Goal: Information Seeking & Learning: Find contact information

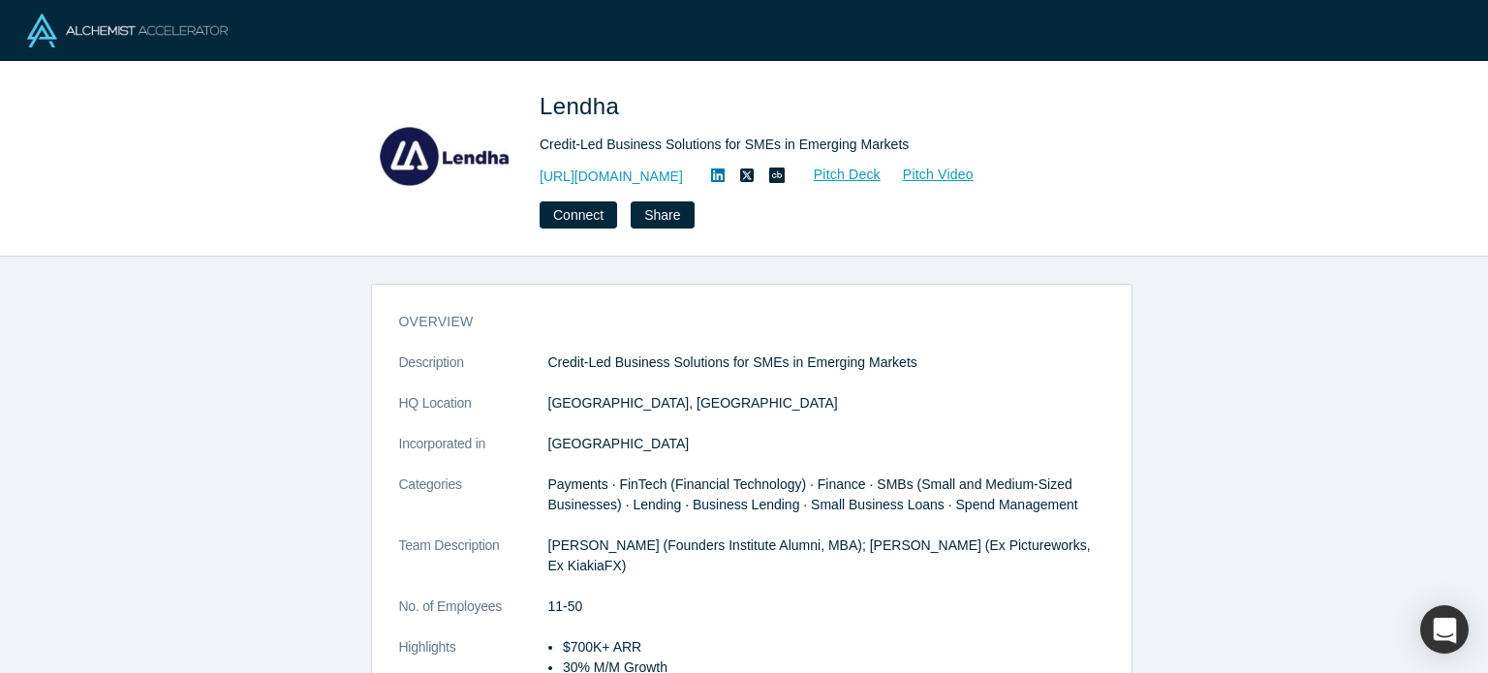
scroll to position [464, 0]
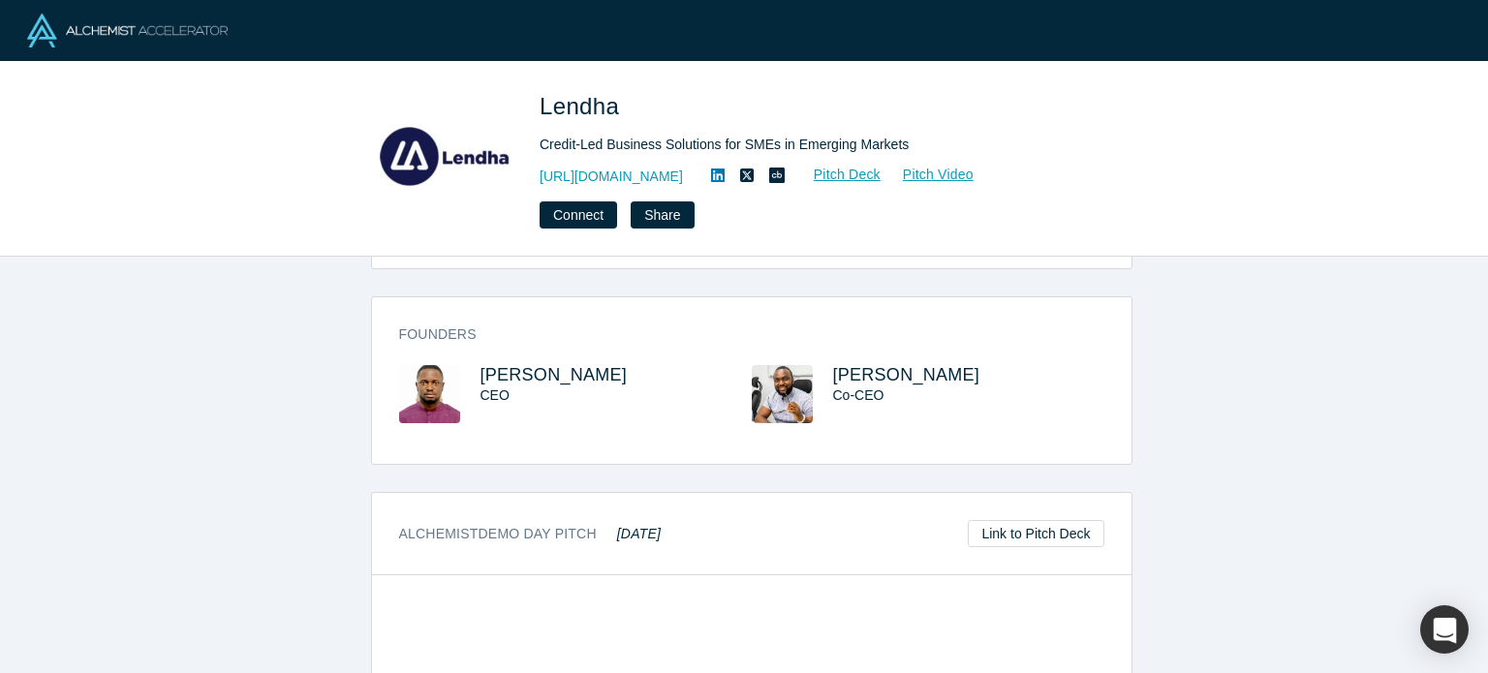
drag, startPoint x: 633, startPoint y: 359, endPoint x: 466, endPoint y: 354, distance: 166.7
click at [466, 365] on div "Tunji Olalekan CEO" at bounding box center [575, 407] width 353 height 85
copy span "Tunji Olalekan"
drag, startPoint x: 952, startPoint y: 346, endPoint x: 826, endPoint y: 340, distance: 126.1
click at [826, 340] on div "Founders Tunji Olalekan CEO Peter Okafor Co-CEO" at bounding box center [752, 387] width 760 height 153
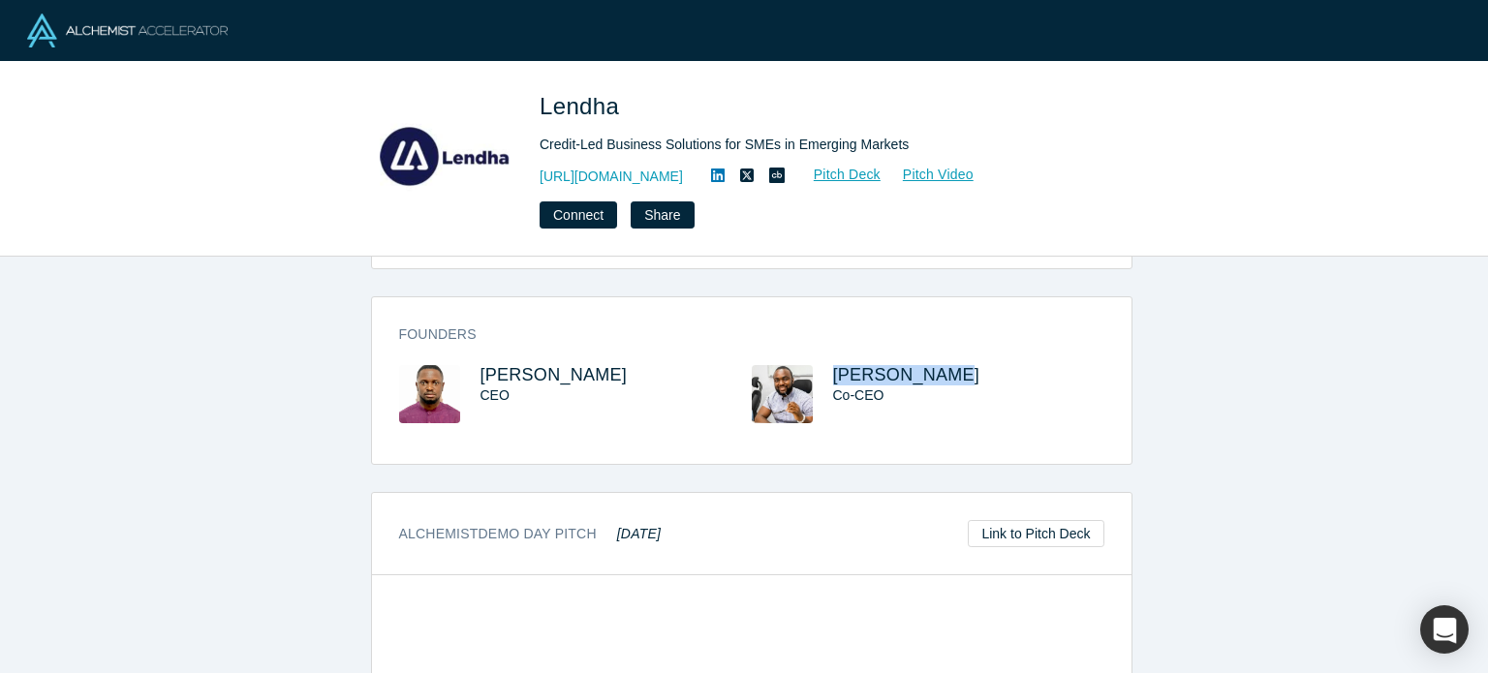
copy span "Peter Okafor"
drag, startPoint x: 653, startPoint y: 94, endPoint x: 544, endPoint y: 109, distance: 109.5
click at [544, 109] on h1 "Lendha" at bounding box center [811, 106] width 543 height 35
copy span "Lendha"
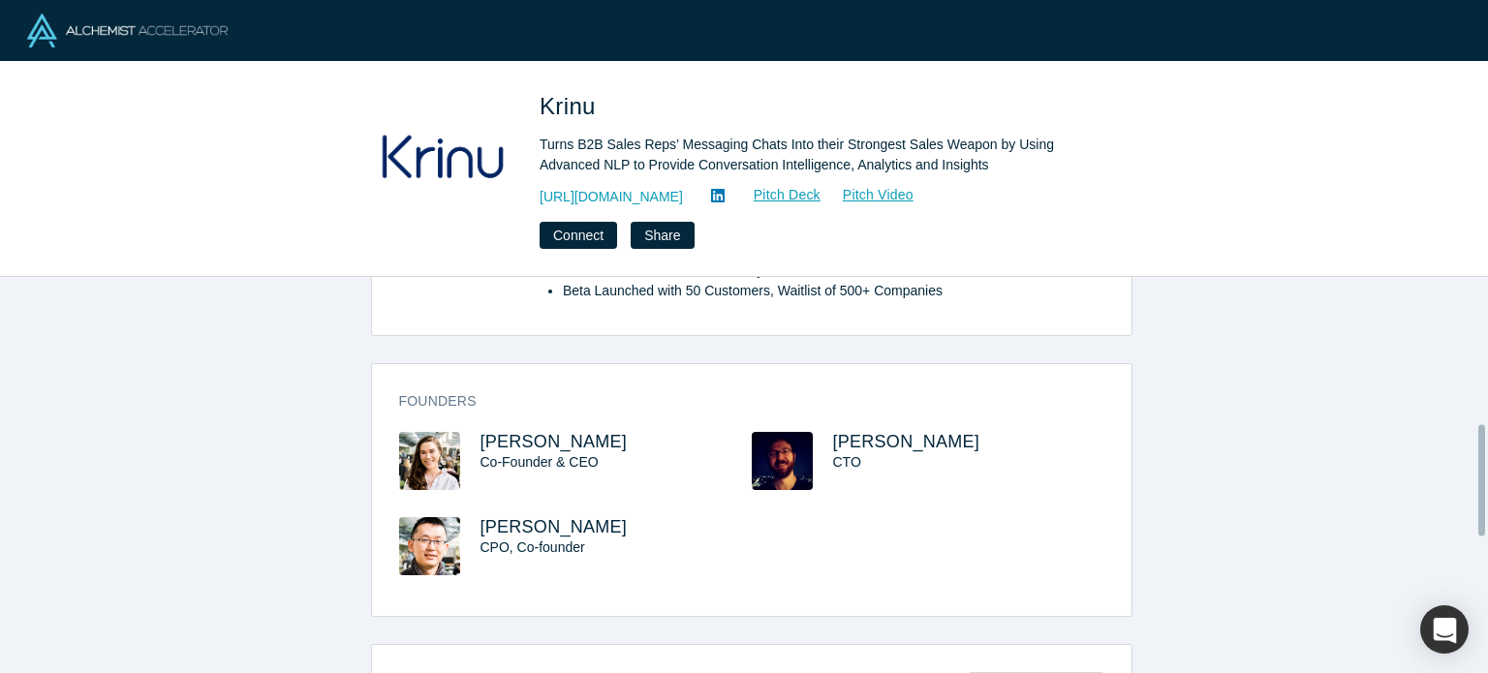
scroll to position [519, 0]
click at [524, 432] on span "[PERSON_NAME]" at bounding box center [554, 441] width 147 height 19
click at [505, 517] on span "[PERSON_NAME]" at bounding box center [554, 526] width 147 height 19
click at [890, 432] on span "[PERSON_NAME]" at bounding box center [906, 441] width 147 height 19
drag, startPoint x: 612, startPoint y: 423, endPoint x: 473, endPoint y: 418, distance: 139.6
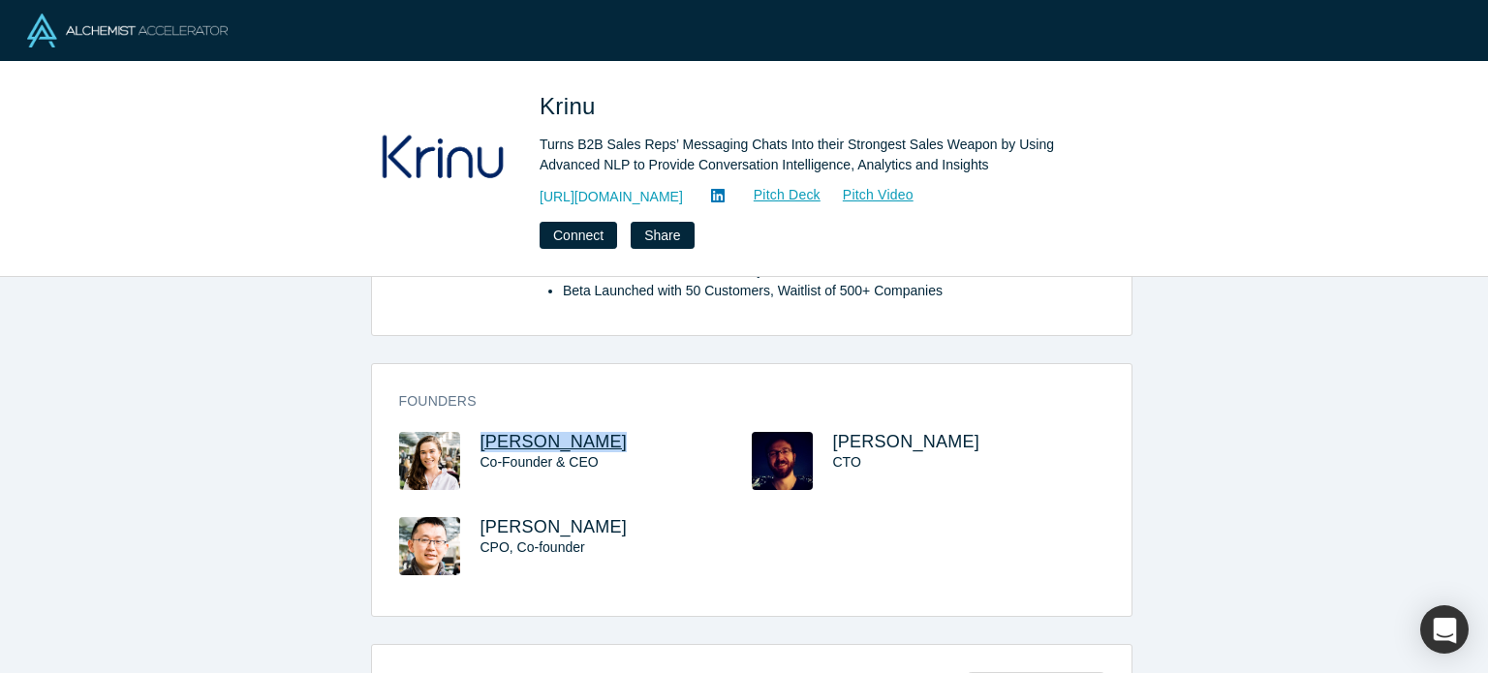
click at [481, 432] on h3 "[PERSON_NAME]" at bounding box center [599, 442] width 236 height 20
copy span "[PERSON_NAME]"
drag, startPoint x: 481, startPoint y: 502, endPoint x: 453, endPoint y: 503, distance: 28.1
click at [452, 517] on div "[PERSON_NAME] CPO, Co-founder" at bounding box center [575, 559] width 353 height 85
copy div "[PERSON_NAME]"
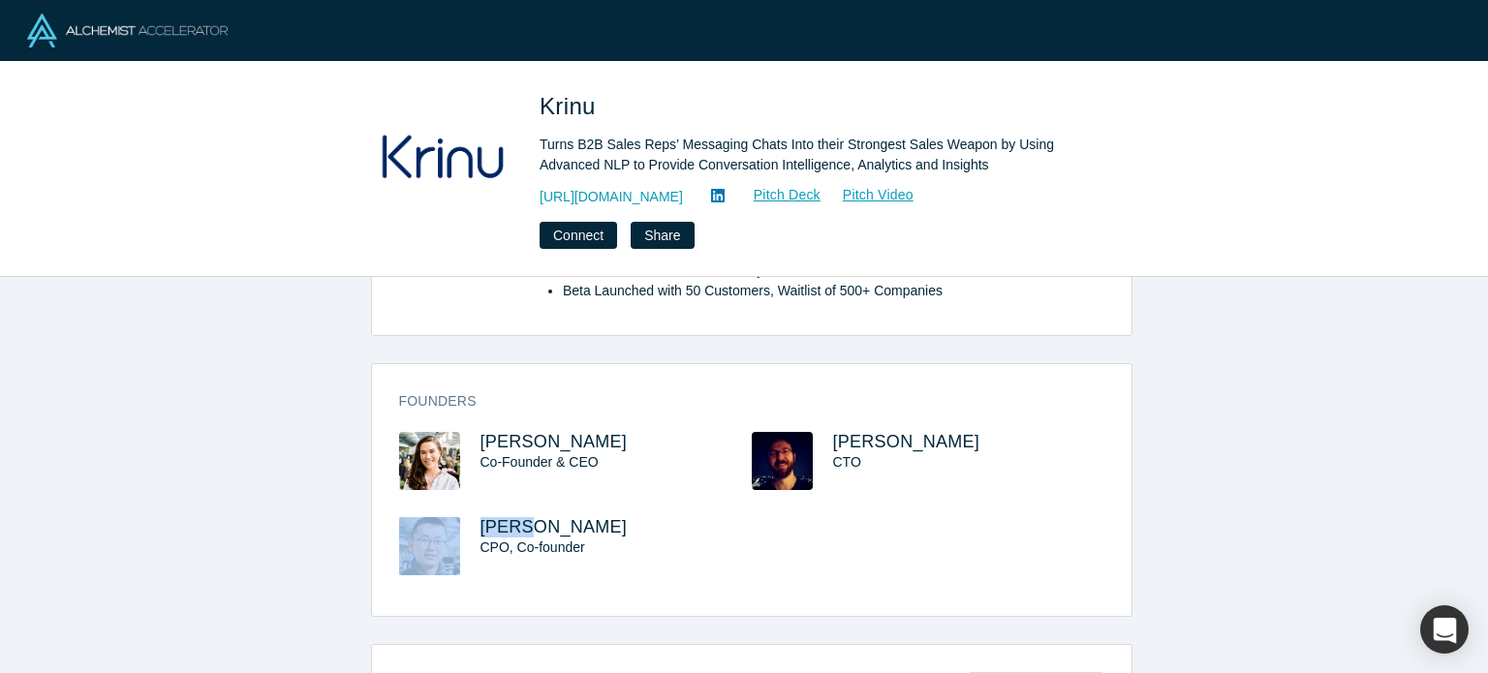
drag, startPoint x: 966, startPoint y: 421, endPoint x: 824, endPoint y: 404, distance: 142.5
click at [823, 404] on div "Founders [PERSON_NAME] Co-Founder & CEO [PERSON_NAME] CTO [PERSON_NAME] CPO, Co…" at bounding box center [752, 497] width 760 height 238
copy span "[PERSON_NAME]"
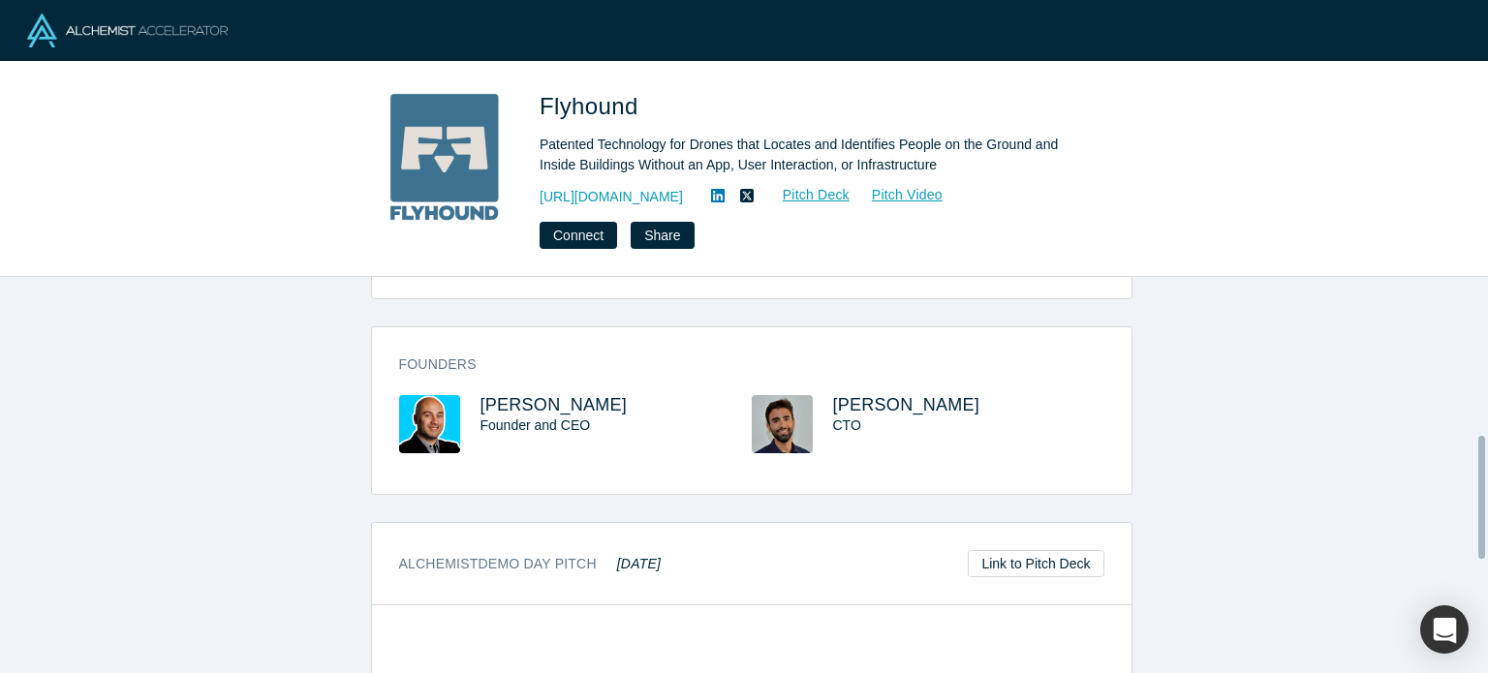
scroll to position [517, 0]
click at [570, 393] on span "Manny Cerniglia" at bounding box center [554, 402] width 147 height 19
click at [902, 393] on span "Antonio Albanese" at bounding box center [906, 402] width 147 height 19
drag, startPoint x: 620, startPoint y: 389, endPoint x: 473, endPoint y: 371, distance: 148.4
click at [481, 393] on h3 "Manny Cerniglia" at bounding box center [599, 403] width 236 height 20
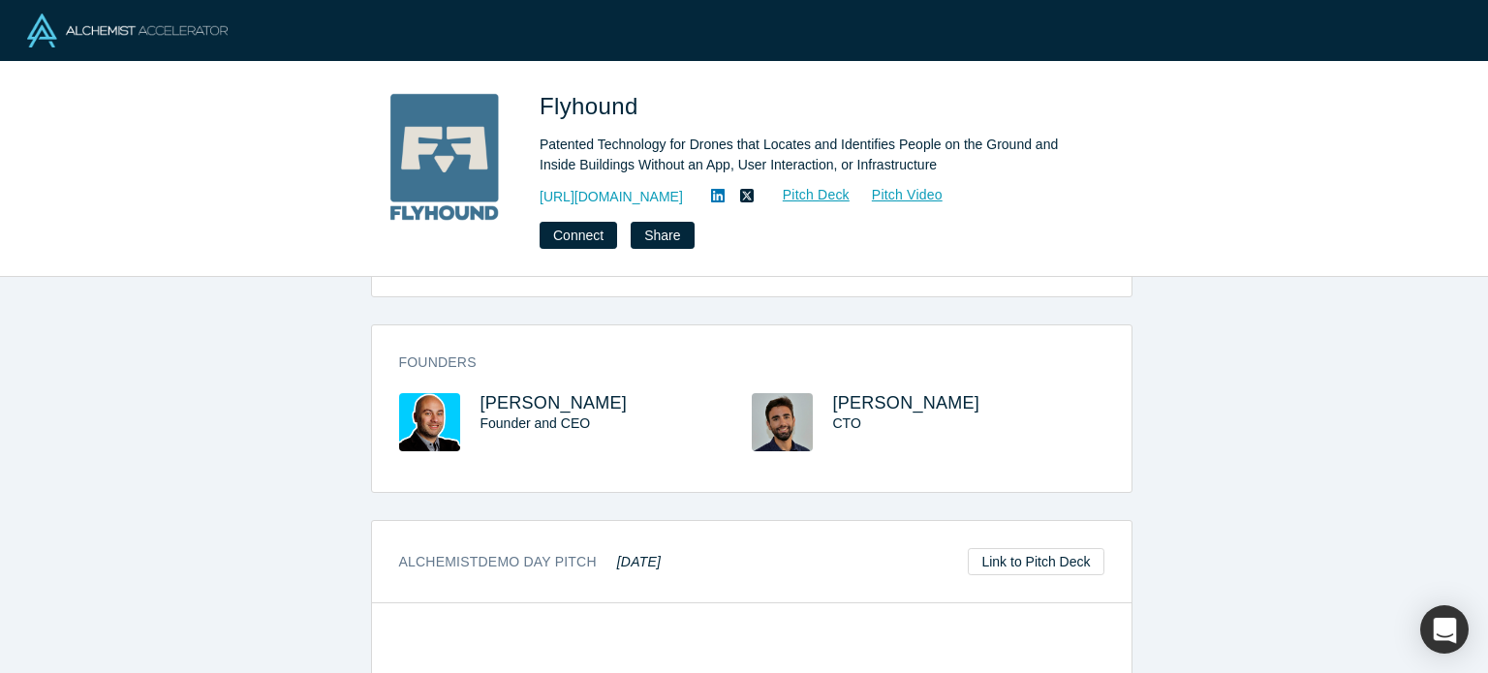
copy span "Manny Cerniglia"
drag, startPoint x: 992, startPoint y: 369, endPoint x: 824, endPoint y: 364, distance: 167.7
click at [824, 364] on div "Founders Manny Cerniglia Founder and CEO Antonio Albanese CTO" at bounding box center [752, 415] width 760 height 153
copy span "Antonio Albanese"
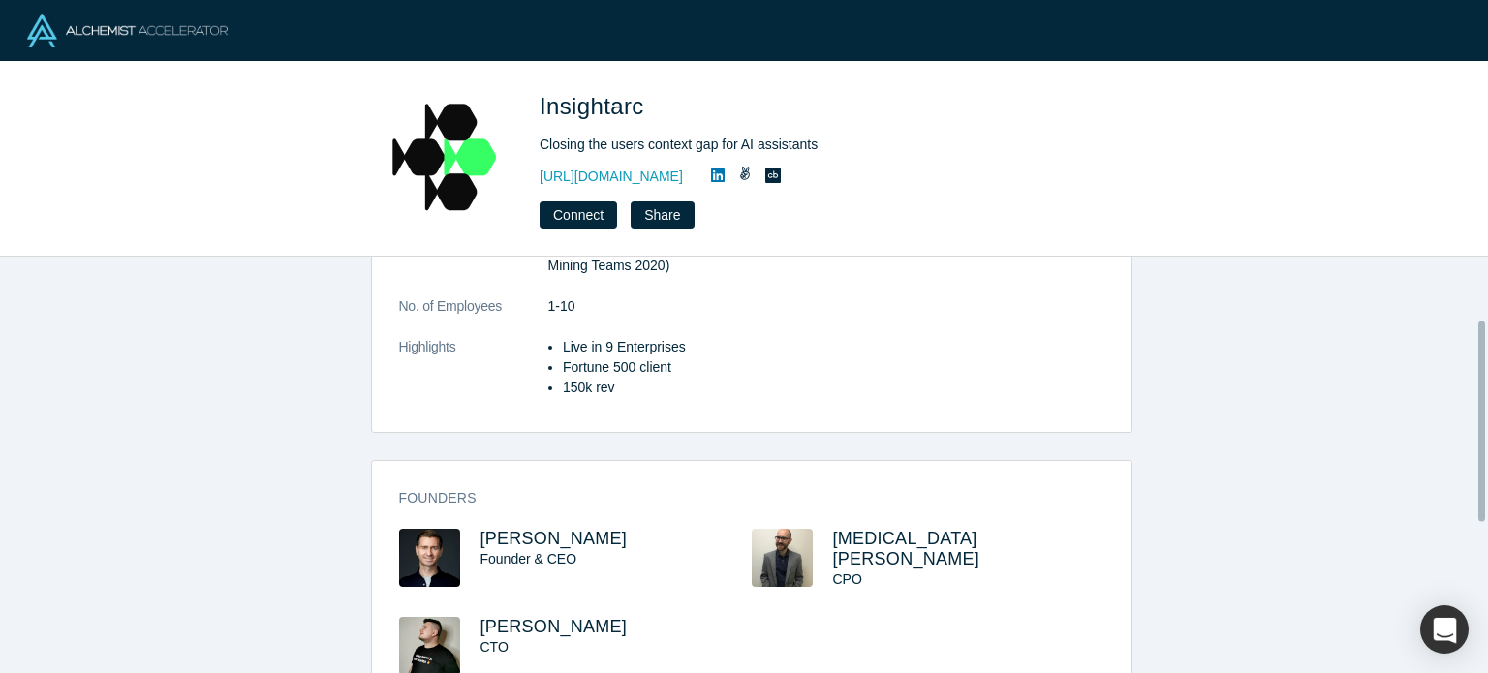
scroll to position [448, 0]
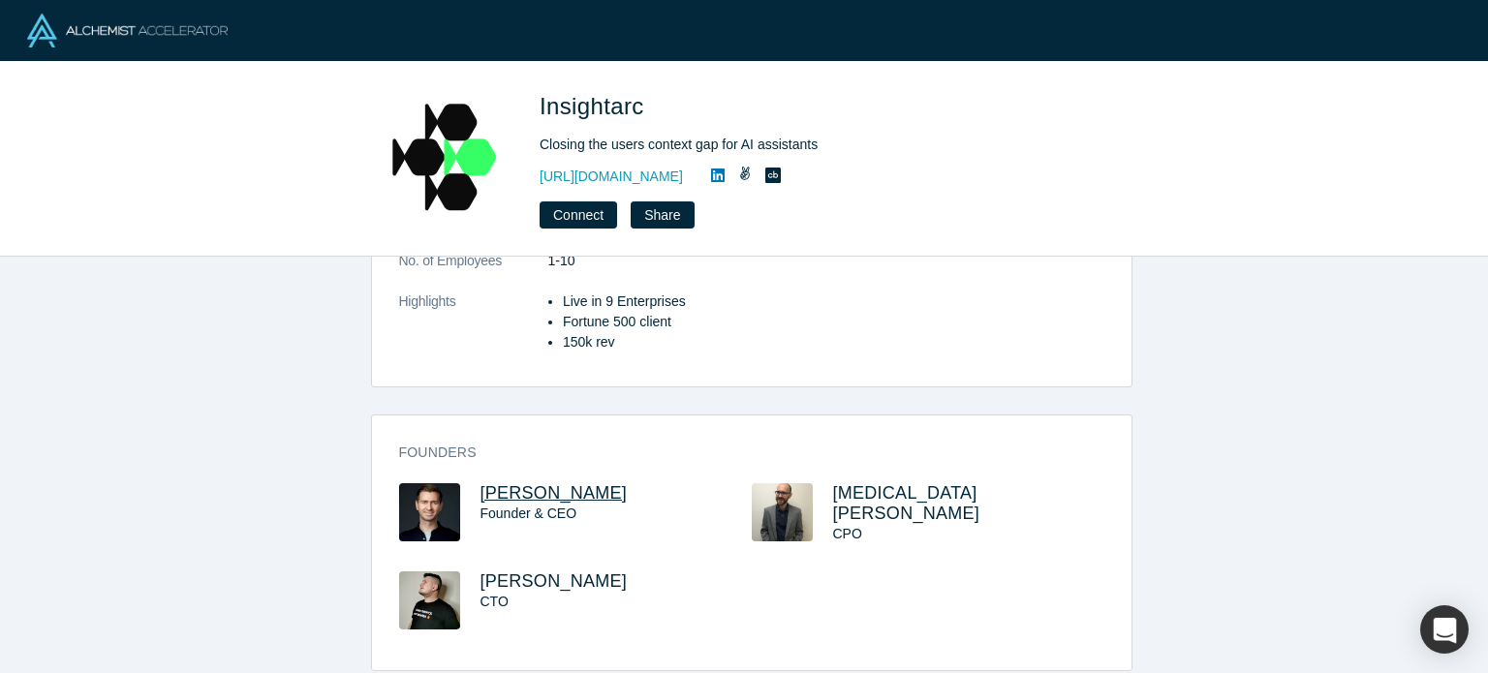
click at [574, 483] on span "Serge Berezhnoy" at bounding box center [554, 492] width 147 height 19
click at [570, 572] on span "Andrey Lebedev" at bounding box center [554, 581] width 147 height 19
click at [711, 173] on icon at bounding box center [718, 176] width 14 height 14
drag, startPoint x: 646, startPoint y: 100, endPoint x: 541, endPoint y: 89, distance: 106.1
click at [540, 89] on h1 "Insightarc" at bounding box center [811, 106] width 543 height 35
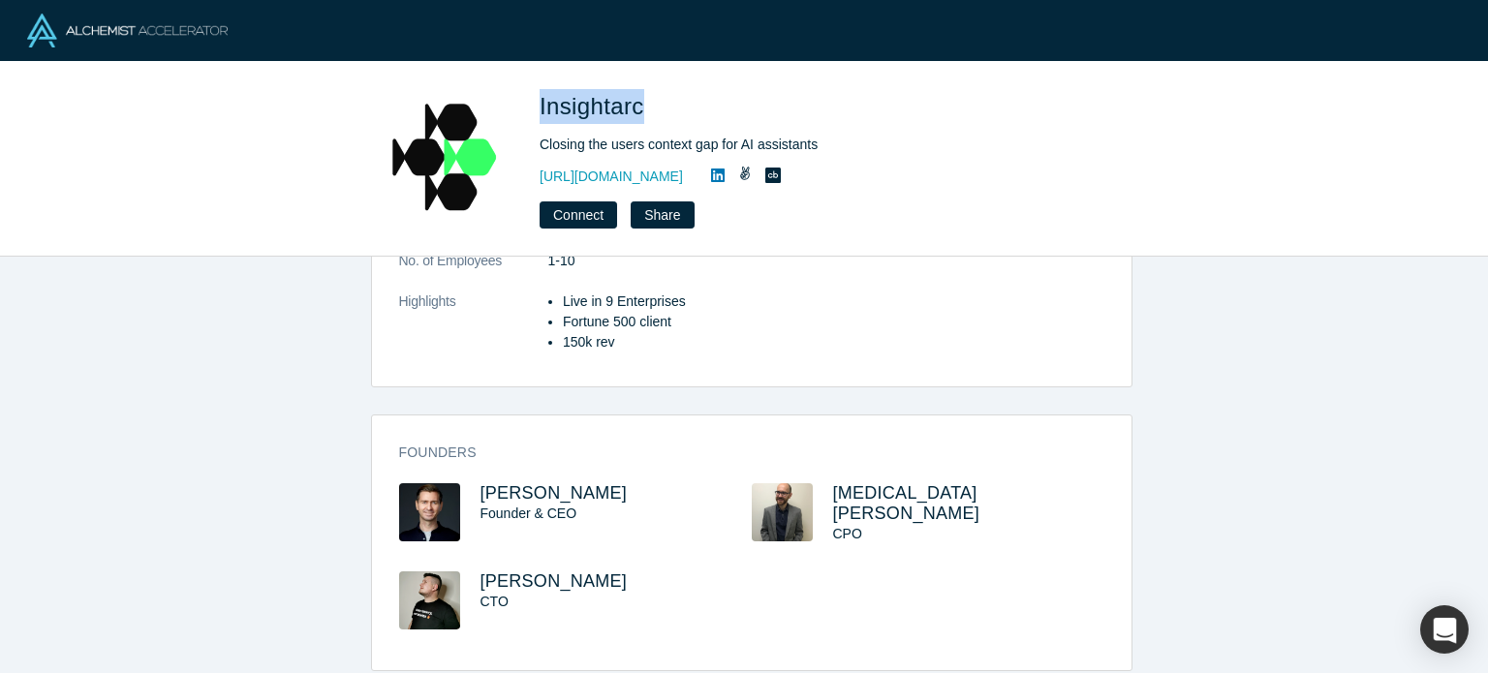
copy span "Insightarc"
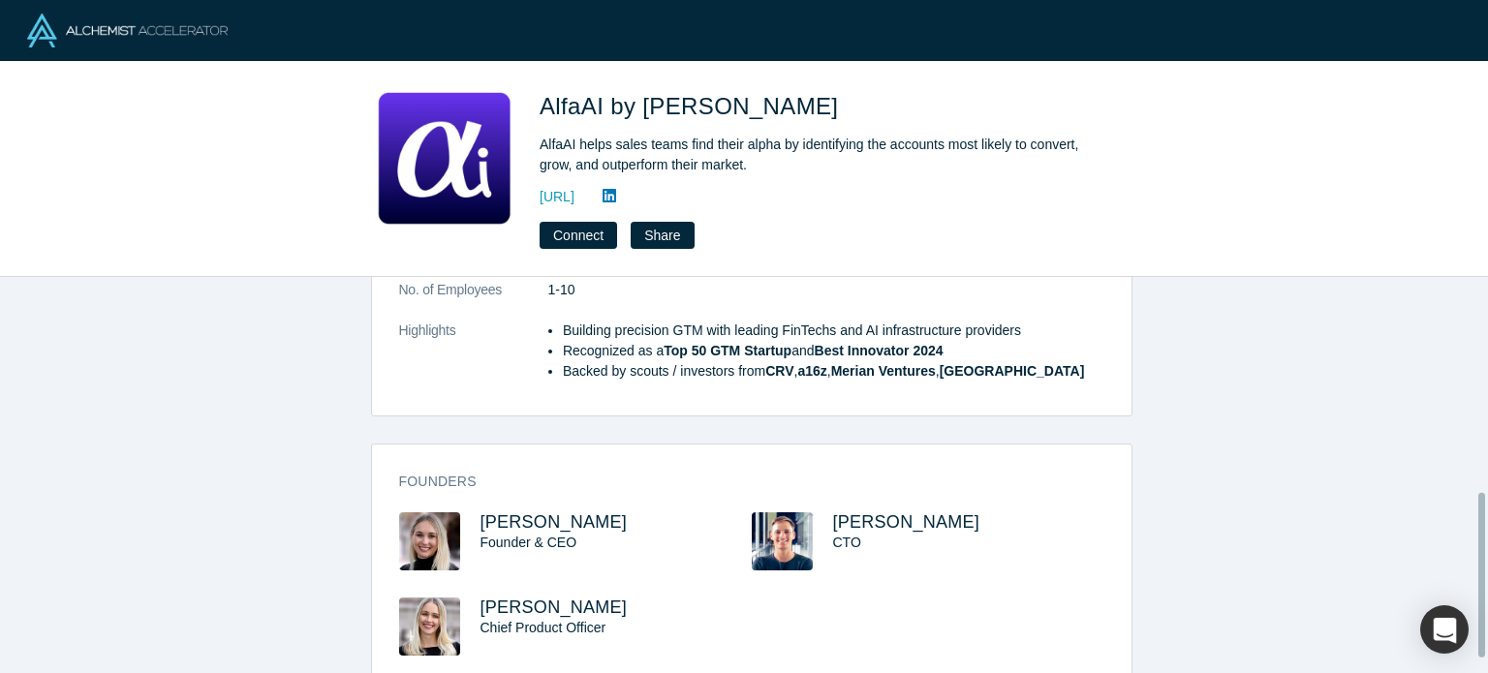
scroll to position [530, 0]
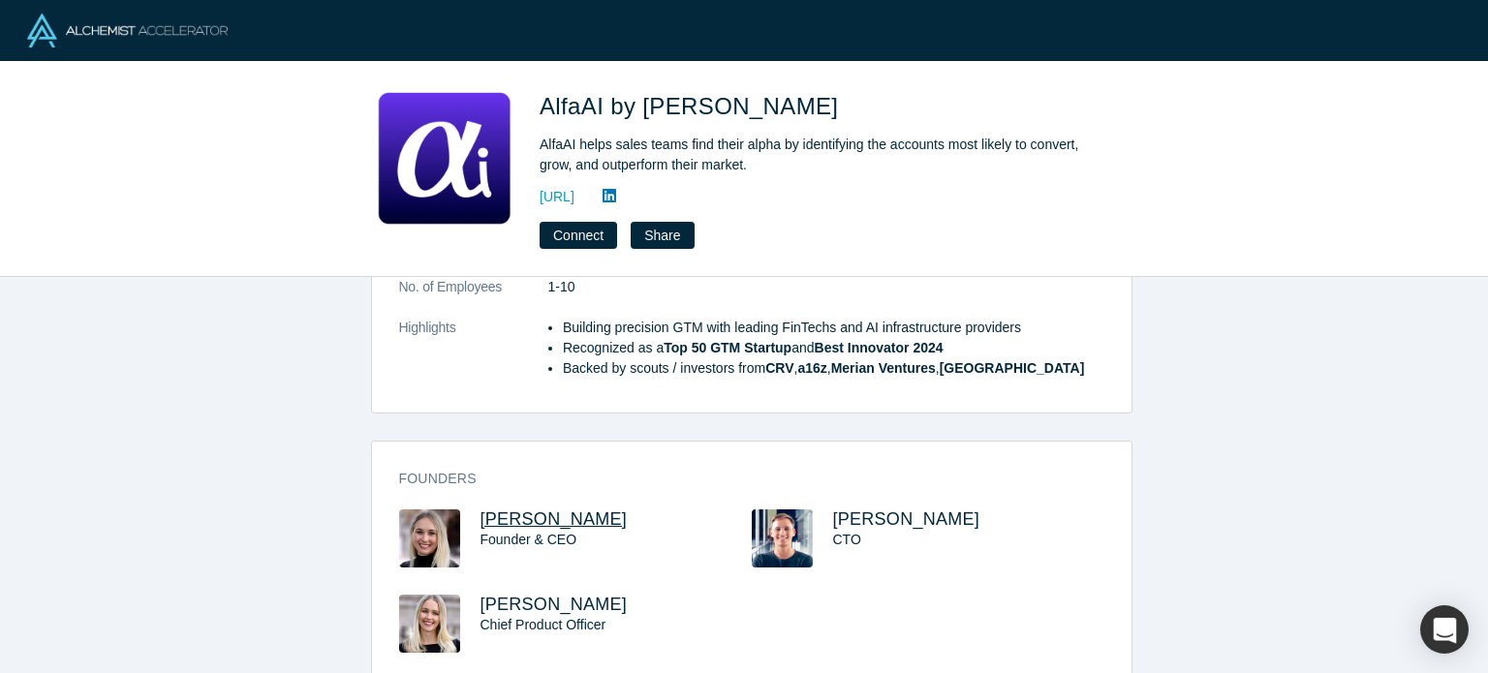
click at [584, 510] on span "Dr. Desiree-Jessica Pely" at bounding box center [554, 519] width 147 height 19
click at [906, 510] on span "Michael Pont" at bounding box center [906, 519] width 147 height 19
drag, startPoint x: 679, startPoint y: 499, endPoint x: 503, endPoint y: 481, distance: 177.2
click at [503, 481] on div "Founders Dr. Desiree-Jessica Pely Founder & CEO Michael Pont CTO Jacqueline-Ama…" at bounding box center [752, 574] width 760 height 238
copy span "Desiree-Jessica Pely"
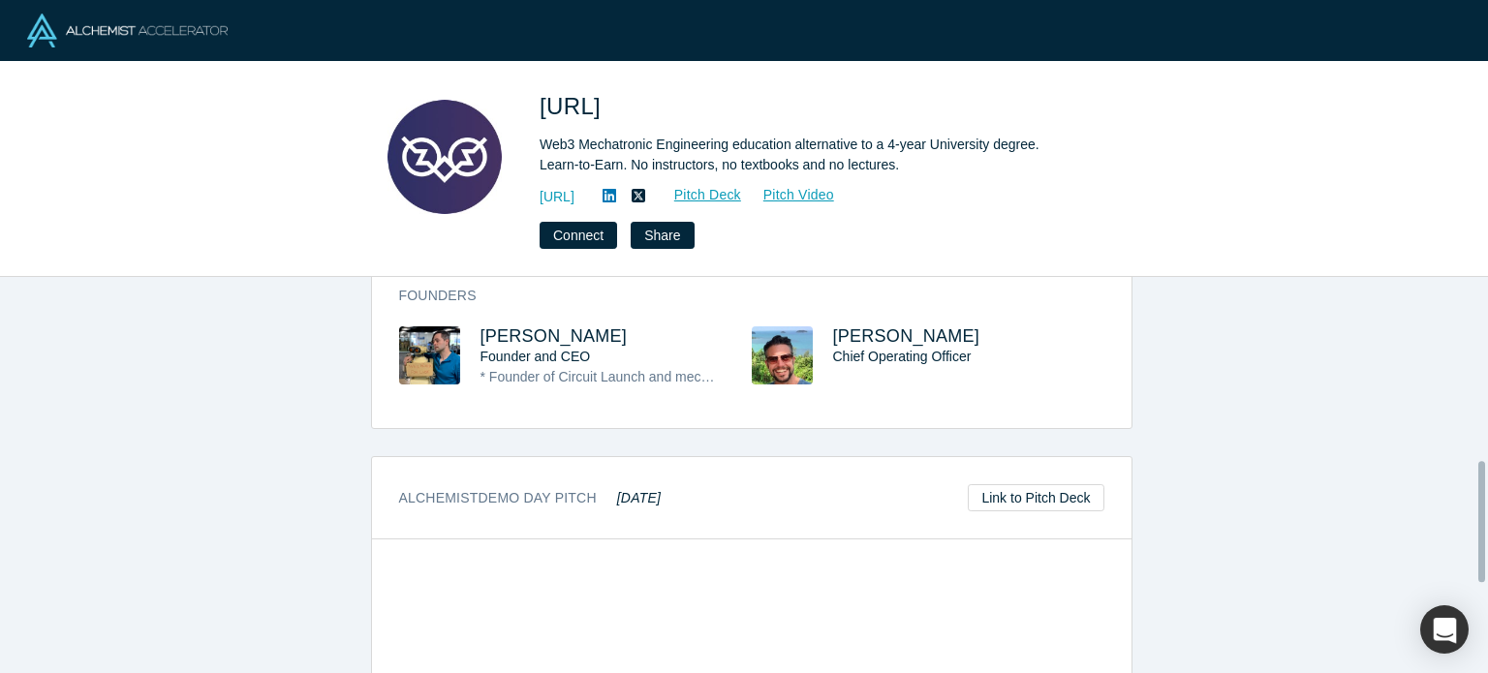
scroll to position [605, 0]
click at [535, 326] on span "Alex Dantas" at bounding box center [554, 335] width 147 height 19
drag, startPoint x: 643, startPoint y: 104, endPoint x: 547, endPoint y: 79, distance: 98.9
click at [547, 79] on div "mechlabs.ai Web3 Mechatronic Engineering education alternative to a 4-year Univ…" at bounding box center [744, 169] width 1488 height 215
copy span "mechlabs.ai"
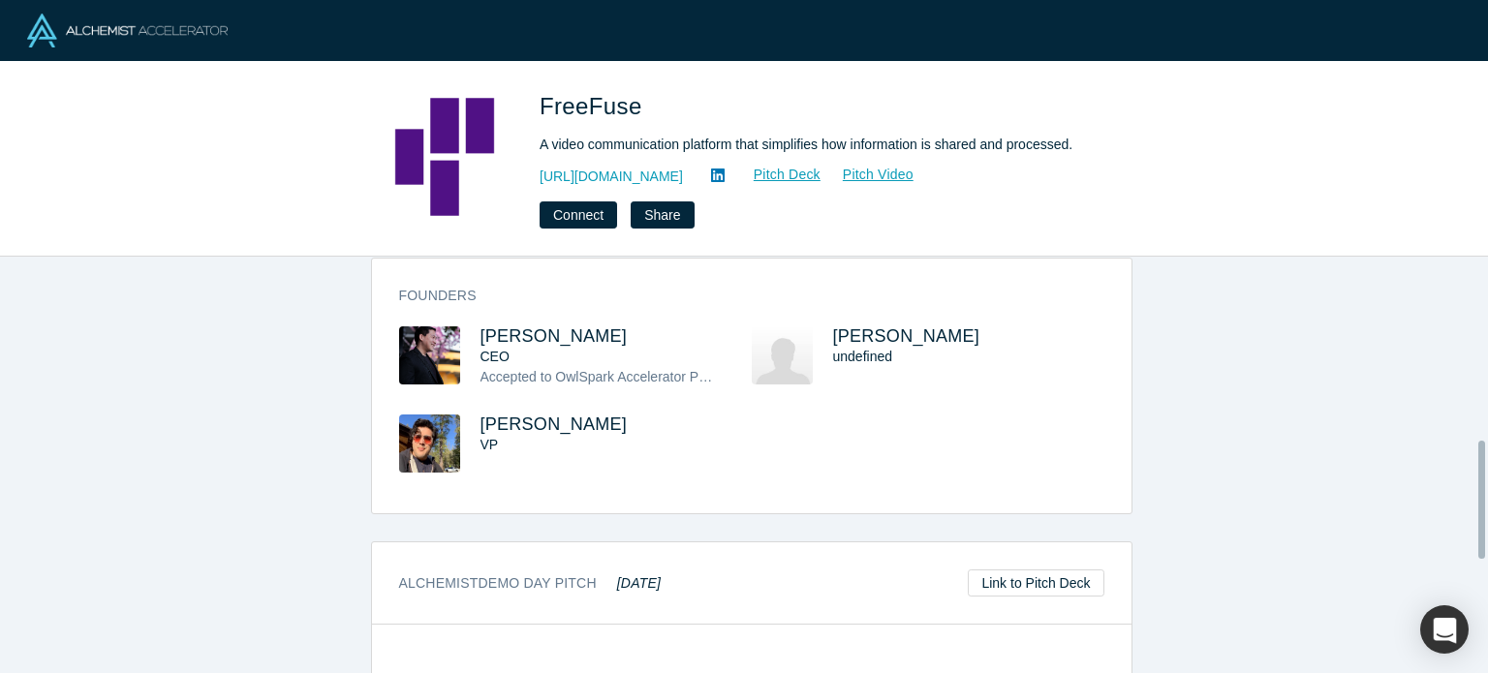
scroll to position [647, 0]
click at [498, 330] on span "[PERSON_NAME]" at bounding box center [554, 334] width 147 height 19
drag, startPoint x: 550, startPoint y: 326, endPoint x: 471, endPoint y: 321, distance: 79.6
click at [471, 321] on div "Founders [PERSON_NAME] CEO Accepted to OwlSpark Accelerator Program 2020 - Rece…" at bounding box center [752, 390] width 760 height 241
copy span "[PERSON_NAME]"
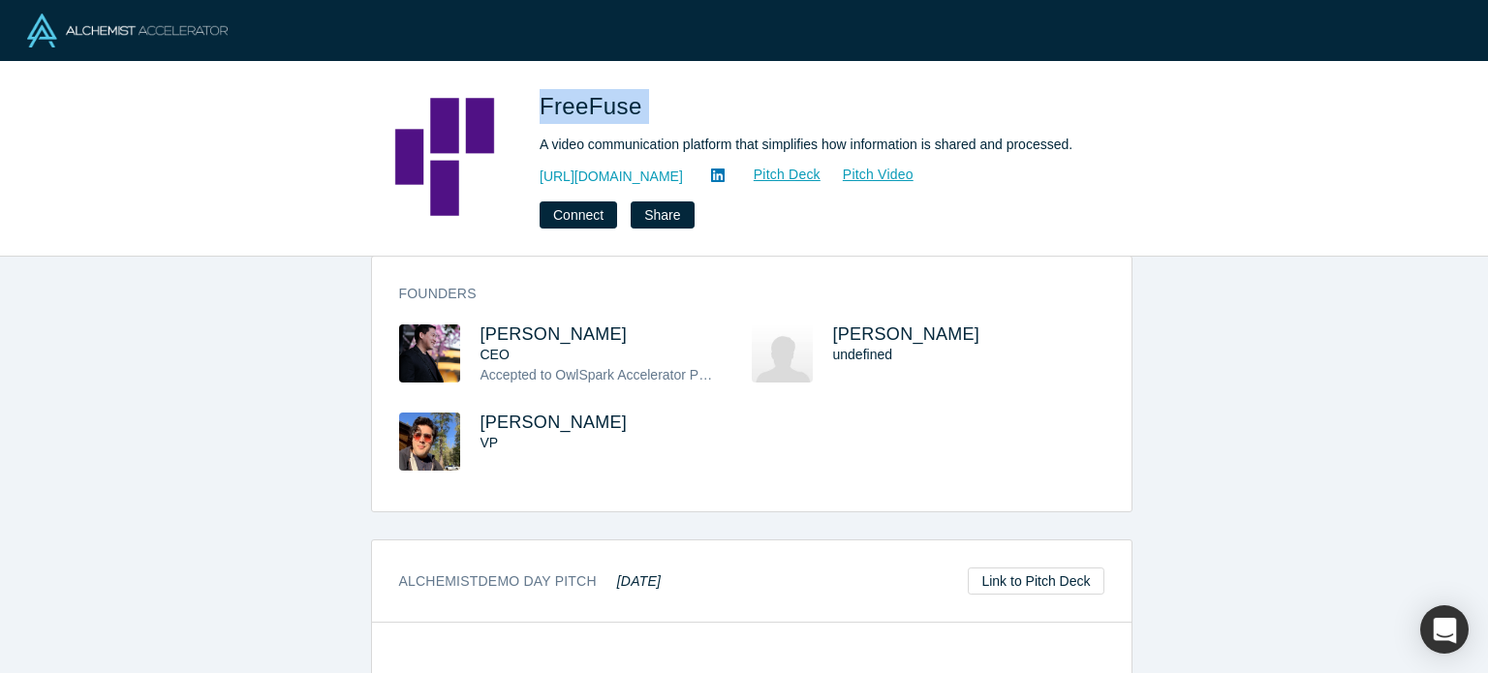
drag, startPoint x: 658, startPoint y: 96, endPoint x: 529, endPoint y: 88, distance: 129.1
click at [527, 89] on div "FreeFuse A video communication platform that simplifies how information is shar…" at bounding box center [743, 159] width 761 height 140
copy span "FreeFuse"
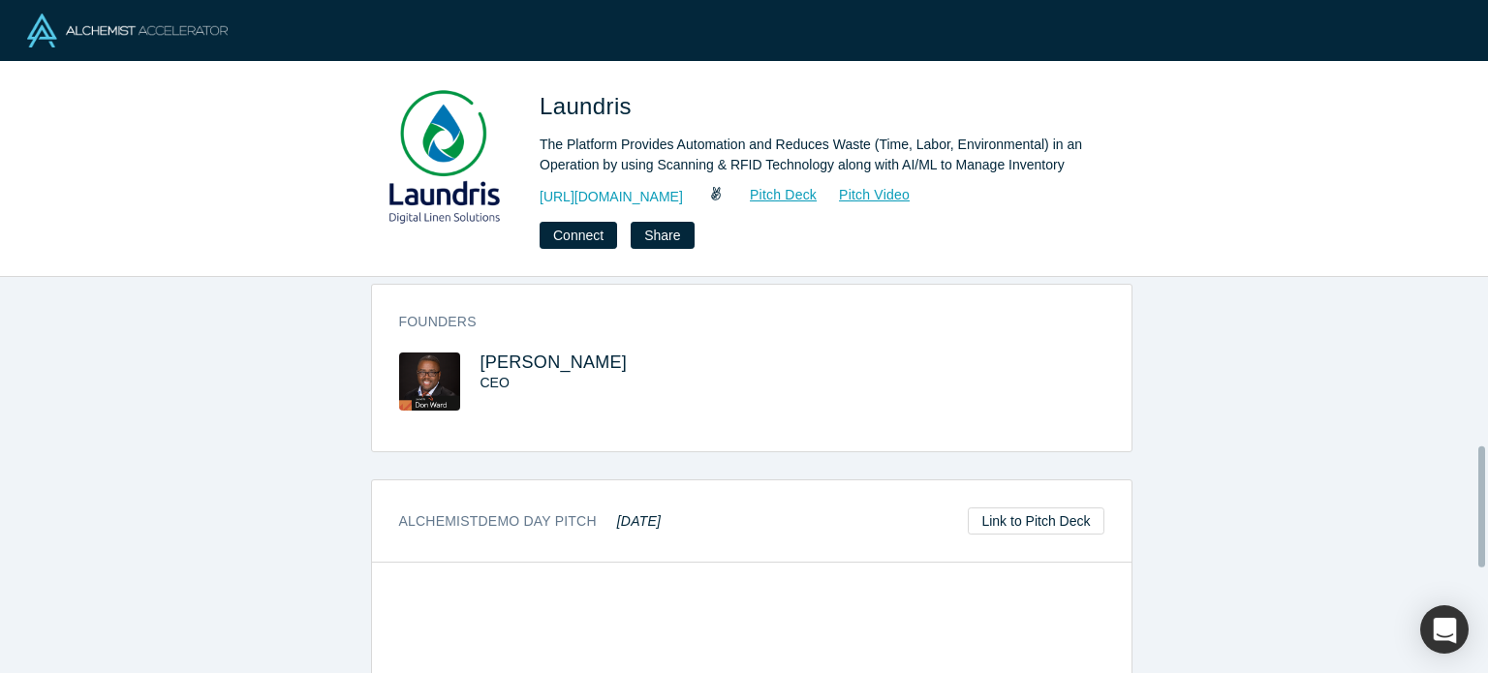
scroll to position [553, 0]
click at [533, 368] on span "Don Ward" at bounding box center [554, 366] width 147 height 19
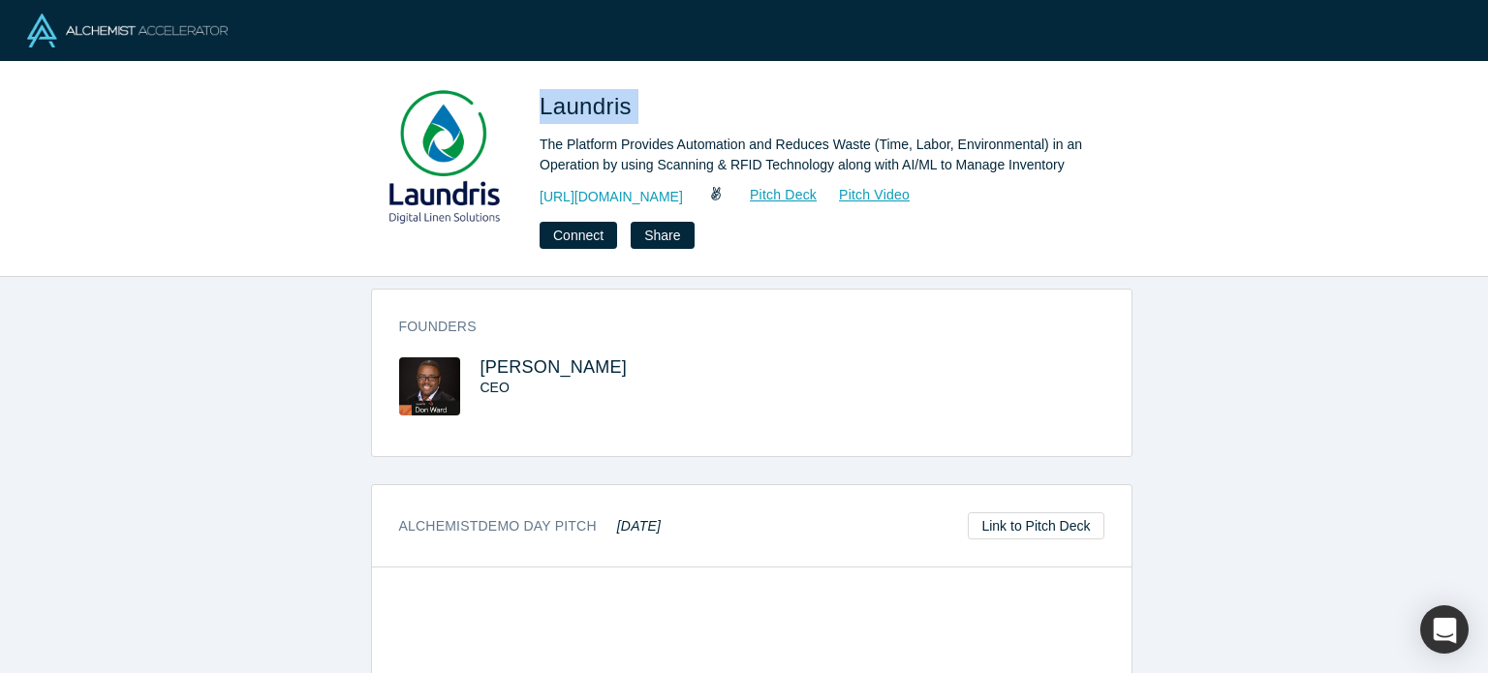
drag, startPoint x: 666, startPoint y: 100, endPoint x: 540, endPoint y: 71, distance: 129.3
click at [540, 71] on div "Laundris The Platform Provides Automation and Reduces Waste (Time, Labor, Envir…" at bounding box center [744, 169] width 1488 height 215
copy span "Laundris"
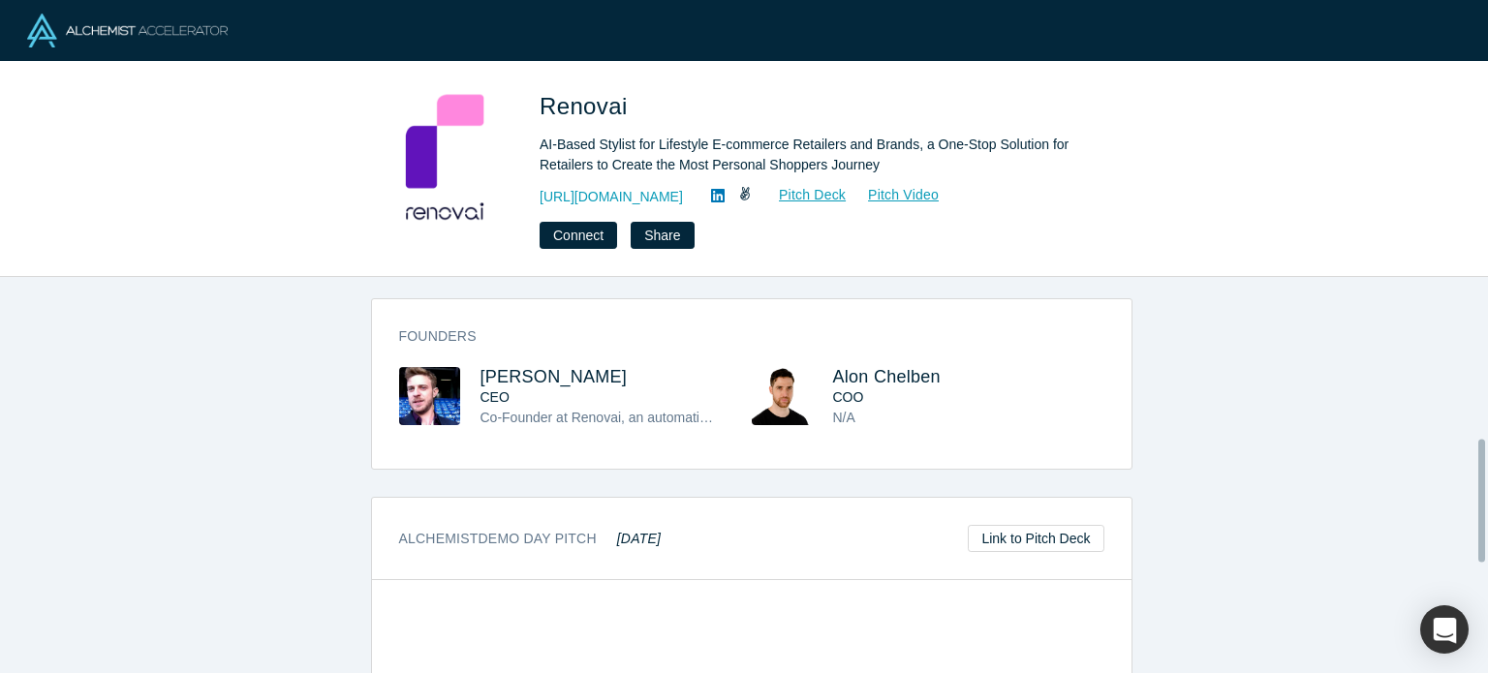
scroll to position [527, 0]
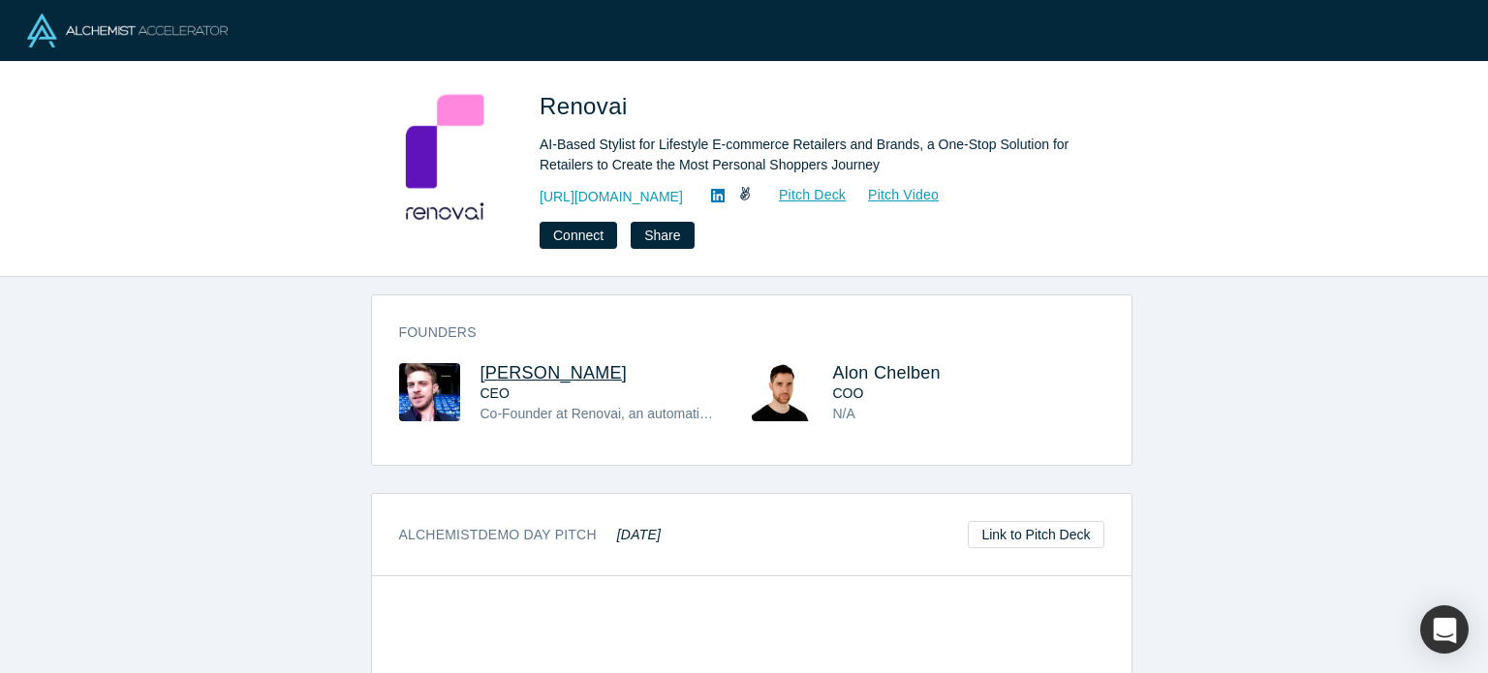
click at [533, 376] on span "Alon Gilady" at bounding box center [554, 372] width 147 height 19
click at [856, 375] on span "Alon Chelben" at bounding box center [887, 372] width 108 height 19
drag, startPoint x: 592, startPoint y: 374, endPoint x: 478, endPoint y: 375, distance: 114.3
click at [481, 375] on h3 "Alon Gilady" at bounding box center [599, 373] width 236 height 20
copy span "Alon Gilady"
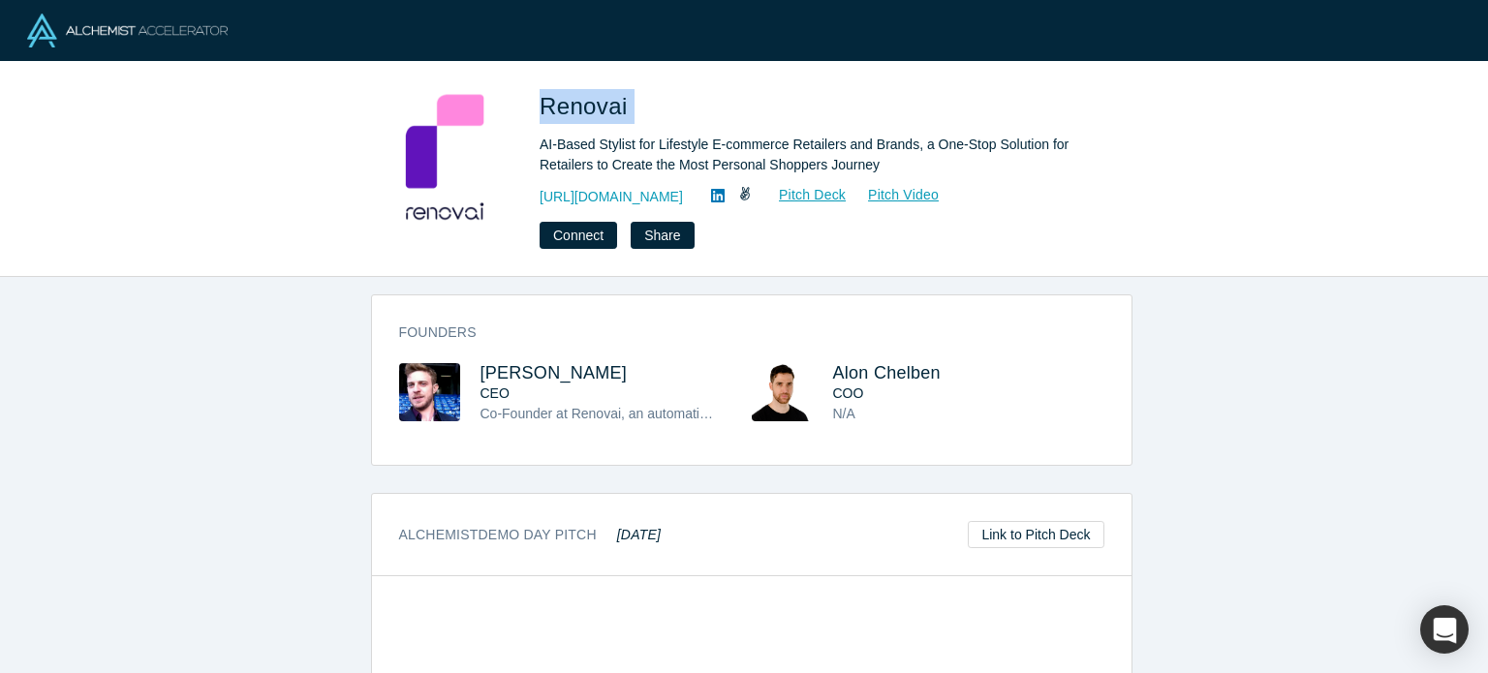
drag, startPoint x: 645, startPoint y: 100, endPoint x: 538, endPoint y: 72, distance: 111.1
click at [538, 72] on div "Renovai AI-Based Stylist for Lifestyle E-commerce Retailers and Brands, a One-S…" at bounding box center [744, 169] width 1488 height 215
copy span "Renovai"
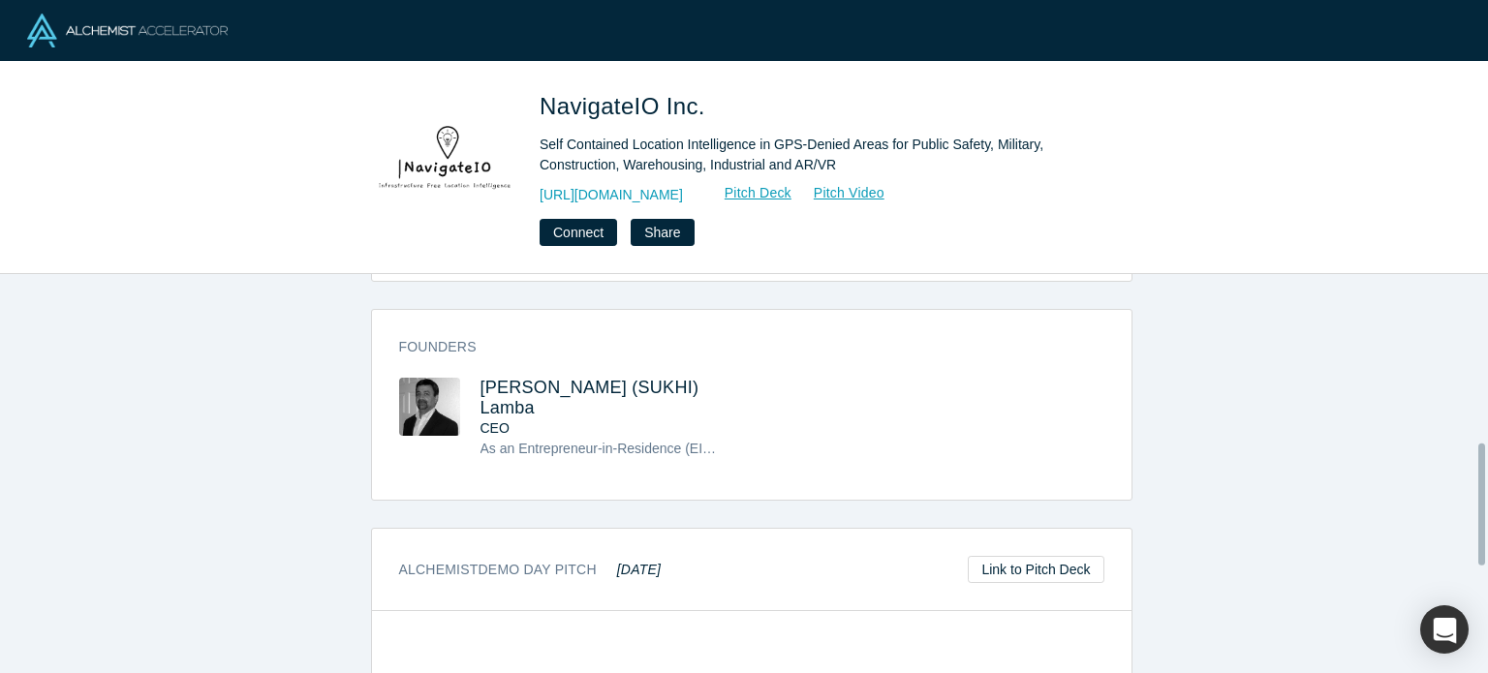
scroll to position [549, 0]
click at [546, 379] on span "Sukhwinder (SUKHI) Lamba" at bounding box center [590, 399] width 219 height 40
drag, startPoint x: 616, startPoint y: 80, endPoint x: 533, endPoint y: 68, distance: 84.3
click at [533, 68] on div "NavigateIO Inc. Self Contained Location Intelligence in GPS-Denied Areas for Pu…" at bounding box center [744, 168] width 1488 height 212
copy span "NavigateIO Inc."
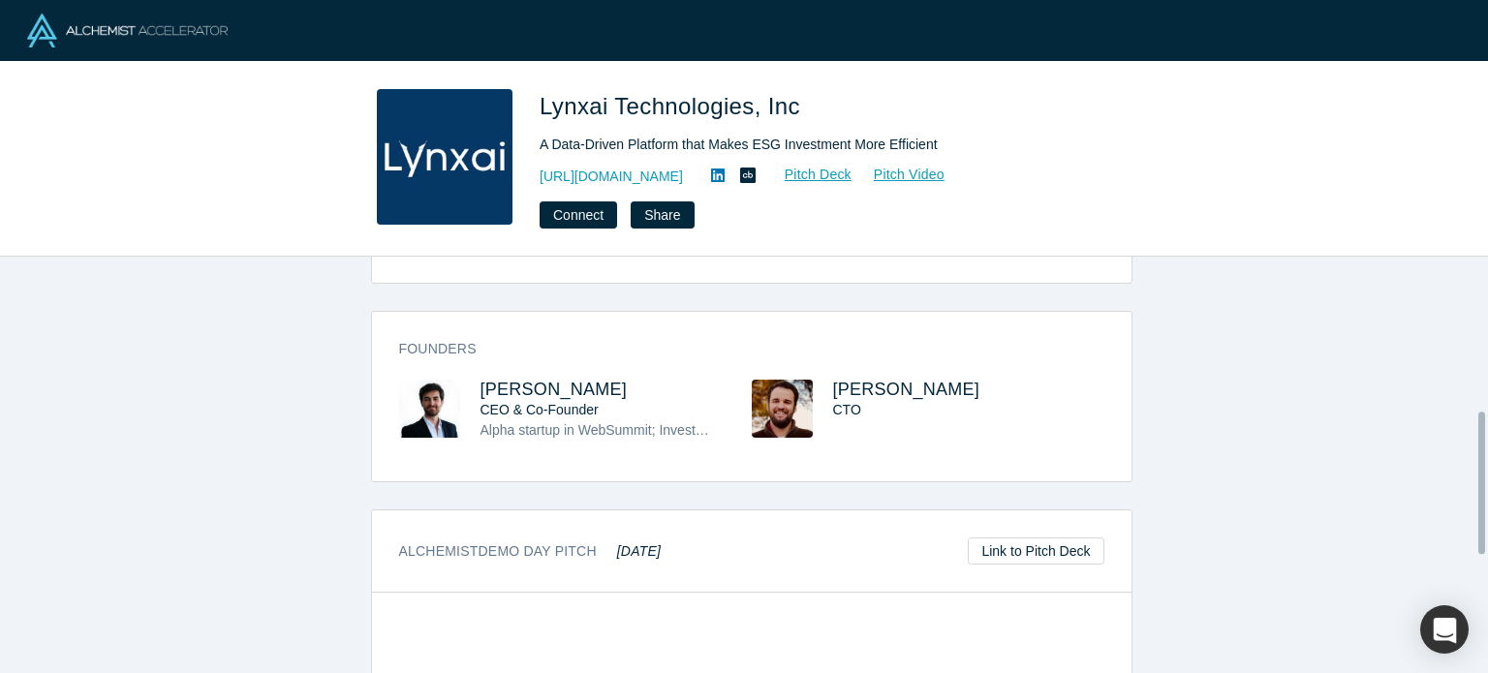
scroll to position [453, 0]
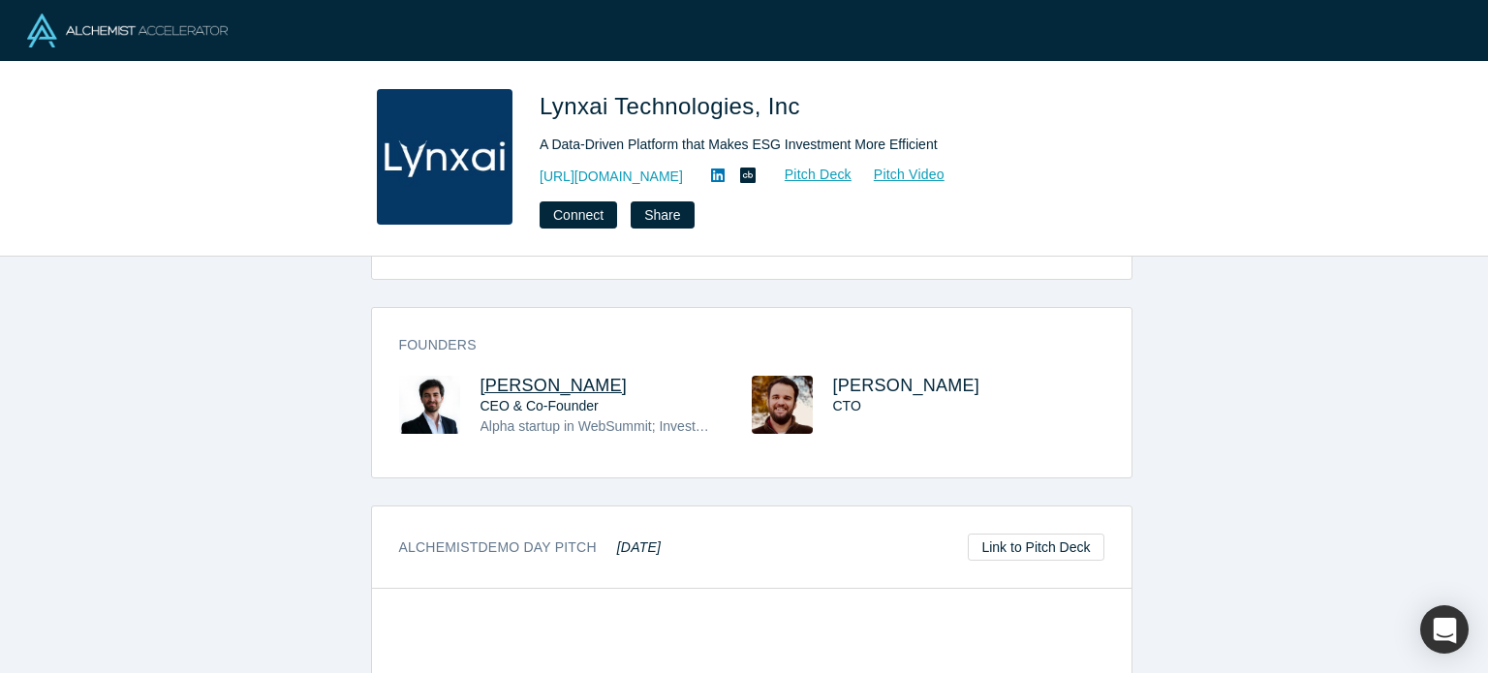
click at [531, 376] on span "[PERSON_NAME]" at bounding box center [554, 385] width 147 height 19
click at [884, 376] on span "[PERSON_NAME]" at bounding box center [906, 385] width 147 height 19
drag, startPoint x: 802, startPoint y: 111, endPoint x: 536, endPoint y: 78, distance: 268.4
click at [536, 78] on div "Lynxai Technologies, Inc A Data-Driven Platform that Makes ESG Investment More …" at bounding box center [744, 159] width 1488 height 195
copy span "Lynxai Technologies, Inc"
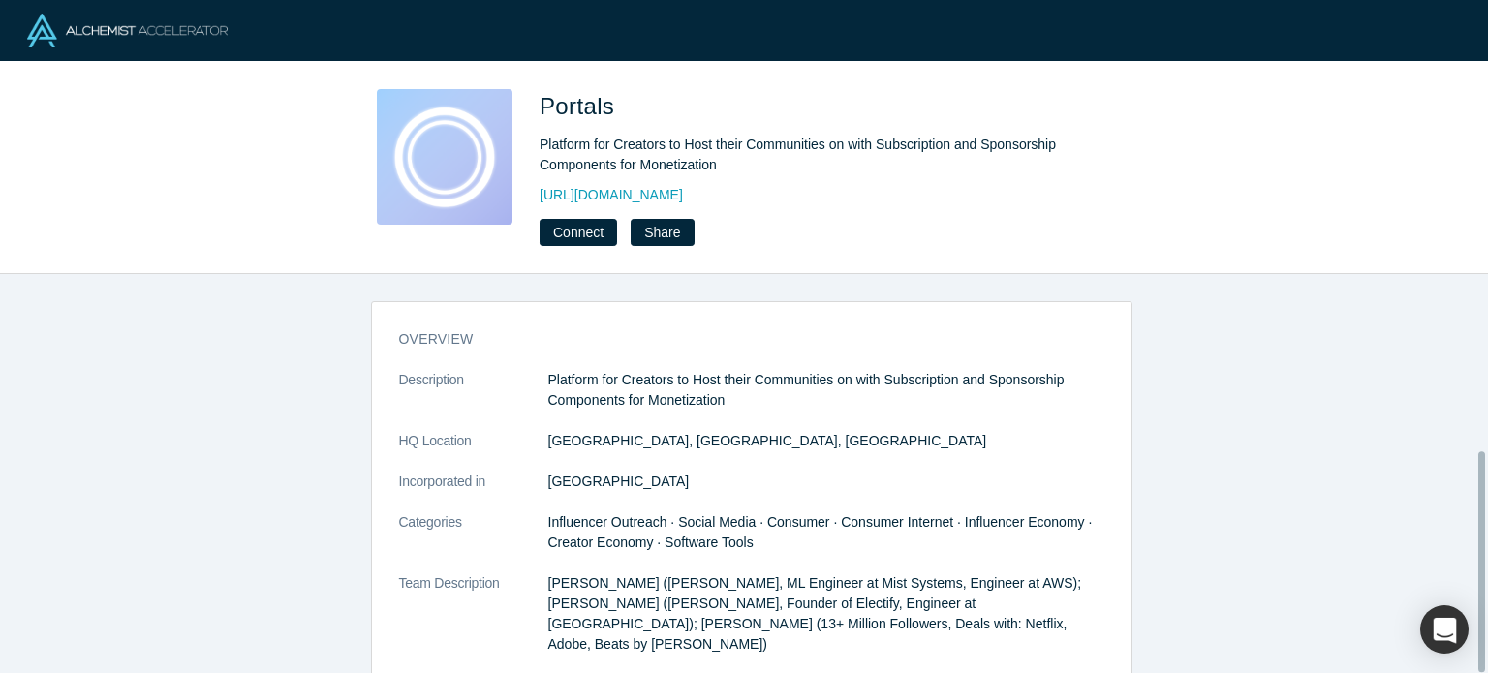
scroll to position [319, 0]
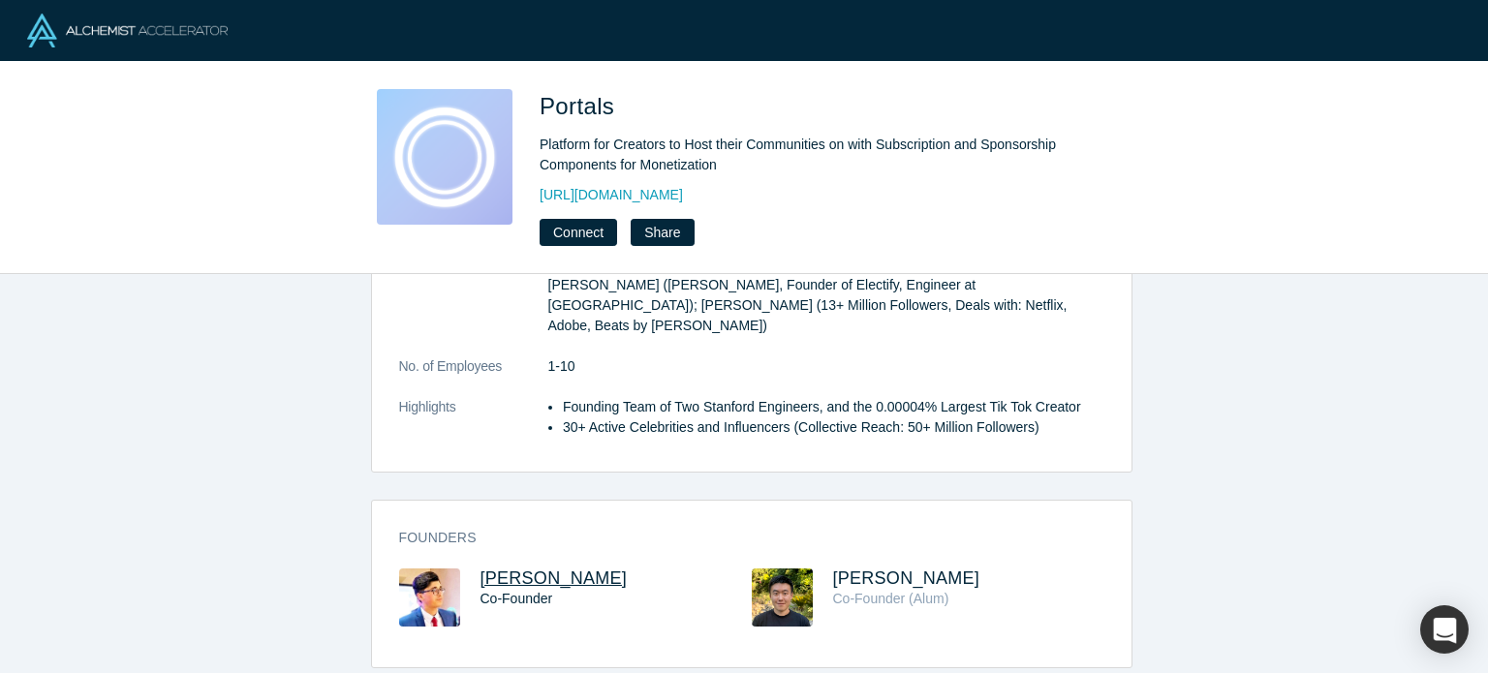
click at [520, 569] on span "Usman Hanif" at bounding box center [554, 578] width 147 height 19
click at [887, 569] on span "Eric Zhou" at bounding box center [906, 578] width 147 height 19
drag, startPoint x: 604, startPoint y: 536, endPoint x: 471, endPoint y: 544, distance: 133.0
click at [471, 544] on div "Founders Usman Hanif Co-Founder Eric Zhou Co-Founder (Alum)" at bounding box center [752, 590] width 760 height 153
copy span "Usman Hanif"
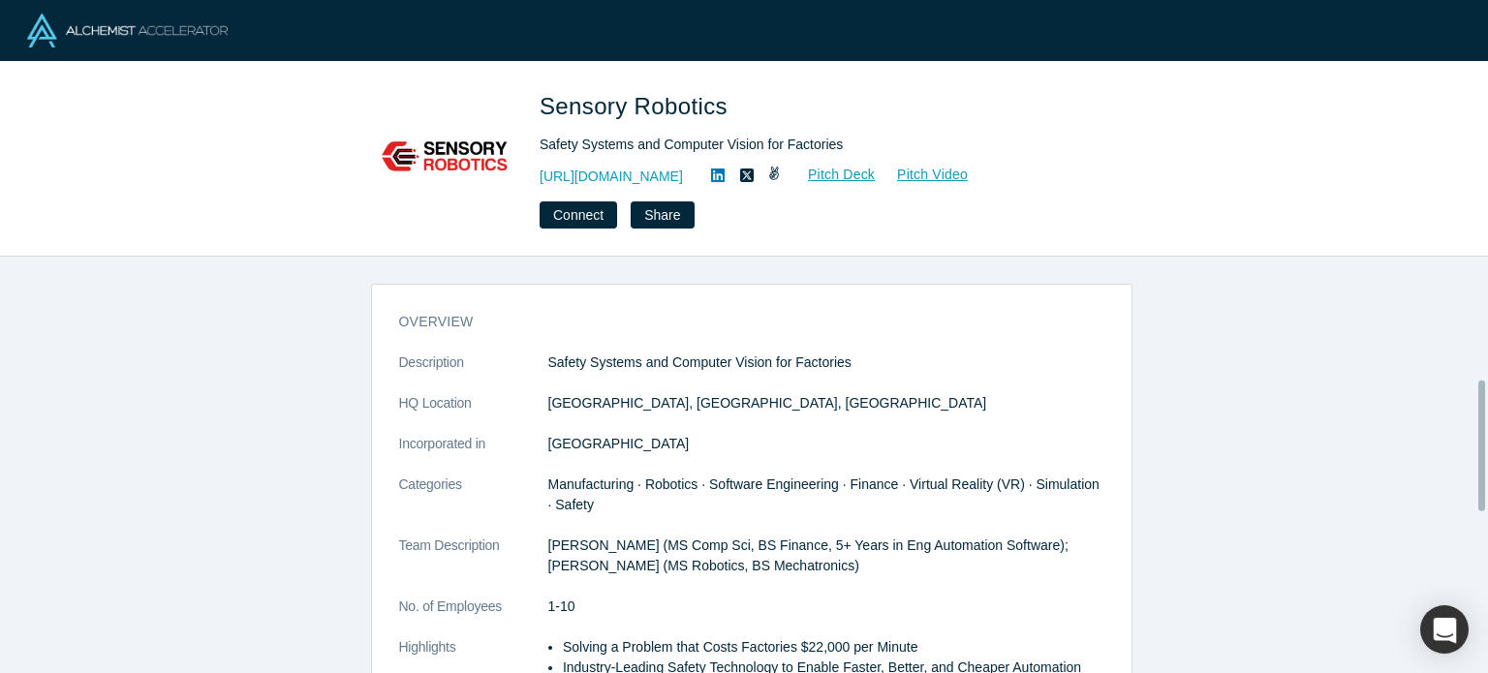
scroll to position [390, 0]
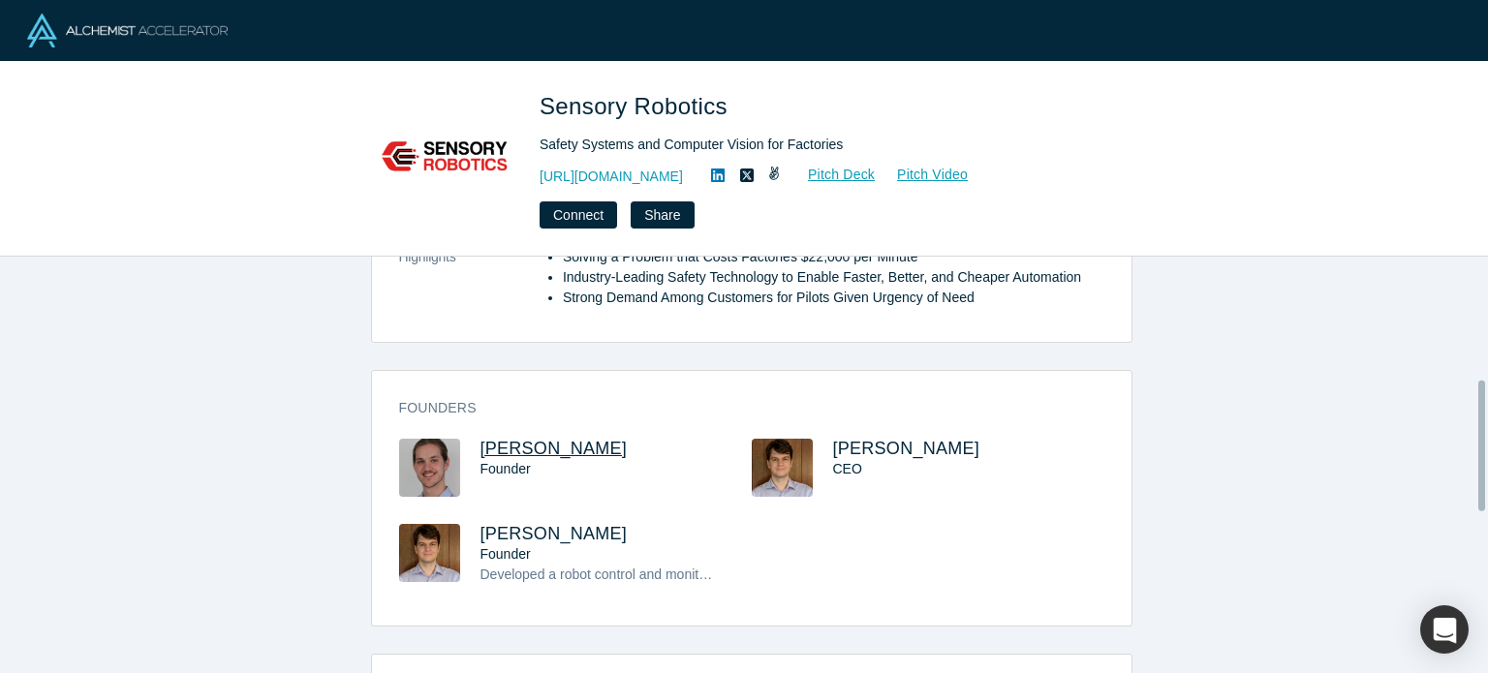
click at [519, 441] on span "Tristan Fogt" at bounding box center [554, 448] width 147 height 19
click at [855, 444] on span "Chris Edwards" at bounding box center [906, 448] width 147 height 19
click at [553, 537] on span "Chris Edwards" at bounding box center [554, 533] width 147 height 19
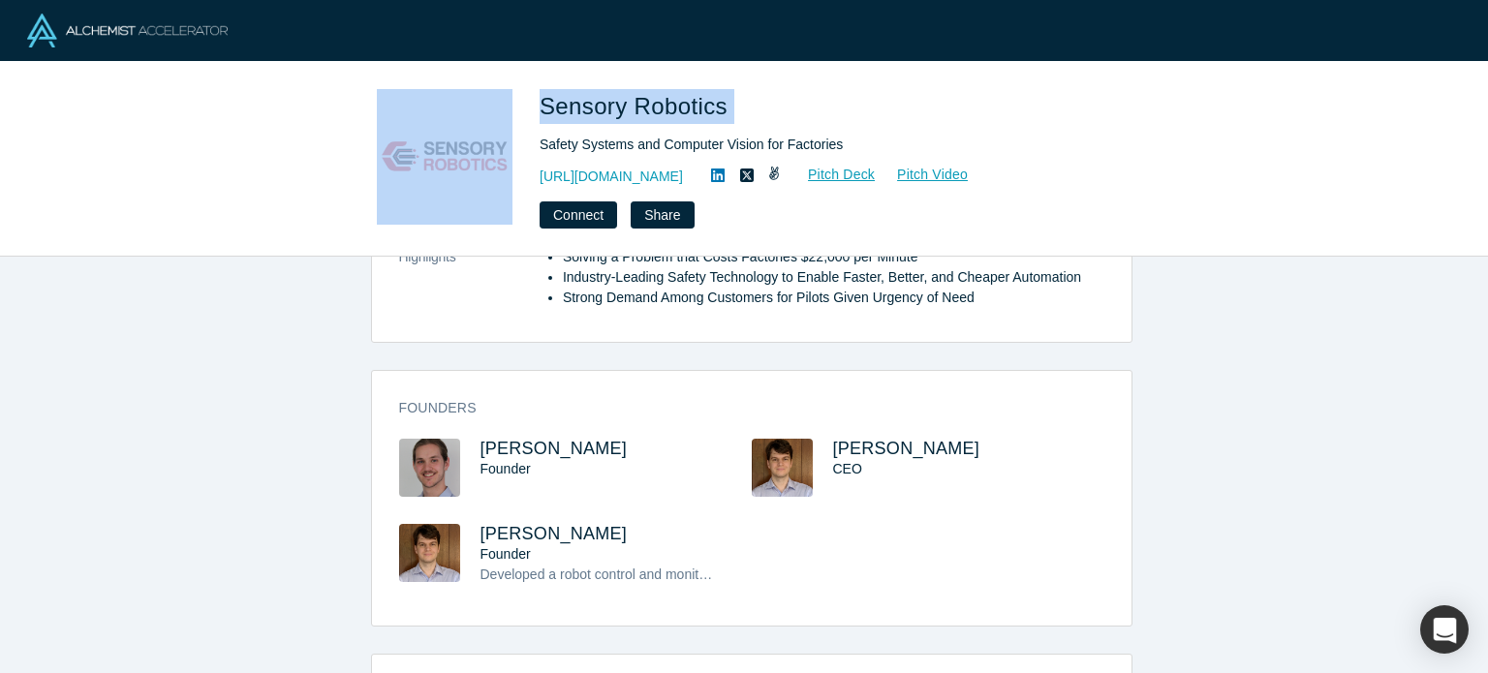
drag, startPoint x: 740, startPoint y: 109, endPoint x: 503, endPoint y: 119, distance: 237.5
click at [501, 119] on div "Sensory Robotics Safety Systems and Computer Vision for Factories https://www.s…" at bounding box center [743, 159] width 761 height 140
copy div "Sensory Robotics"
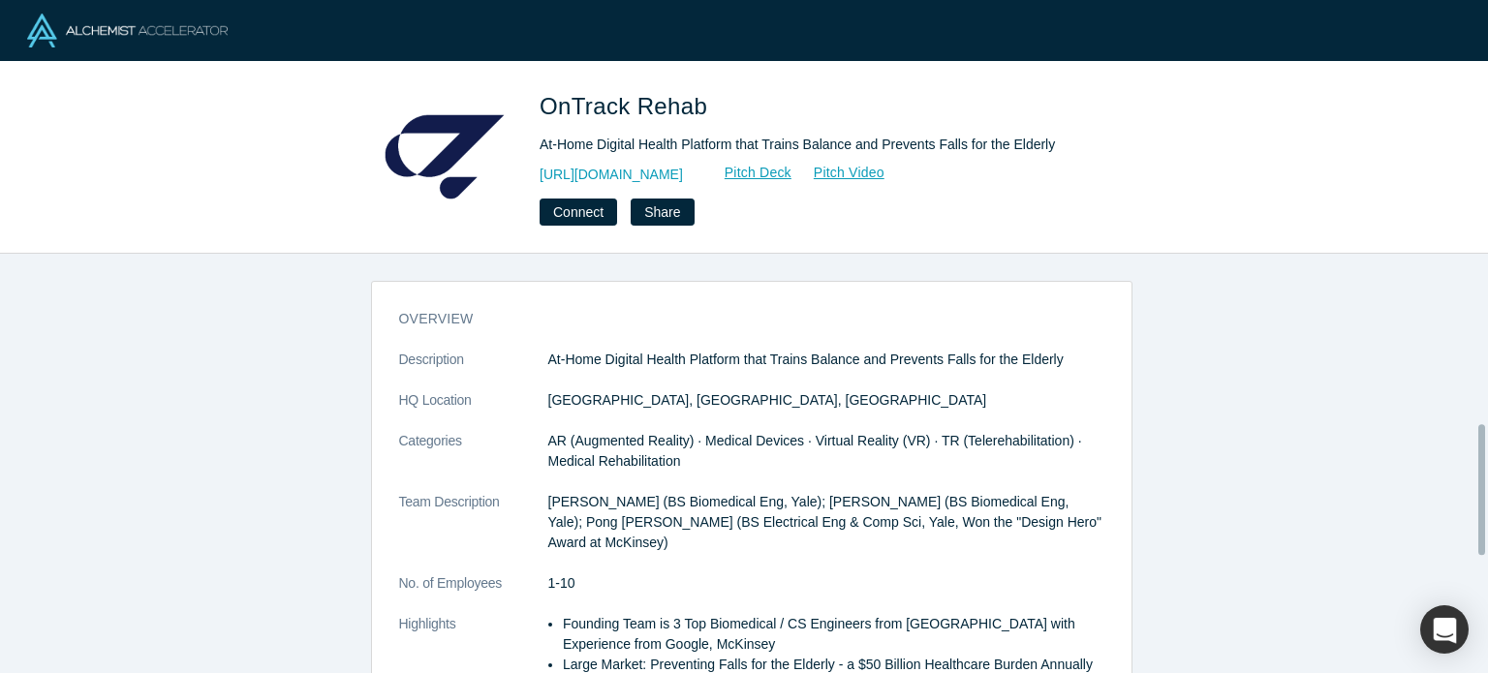
scroll to position [545, 0]
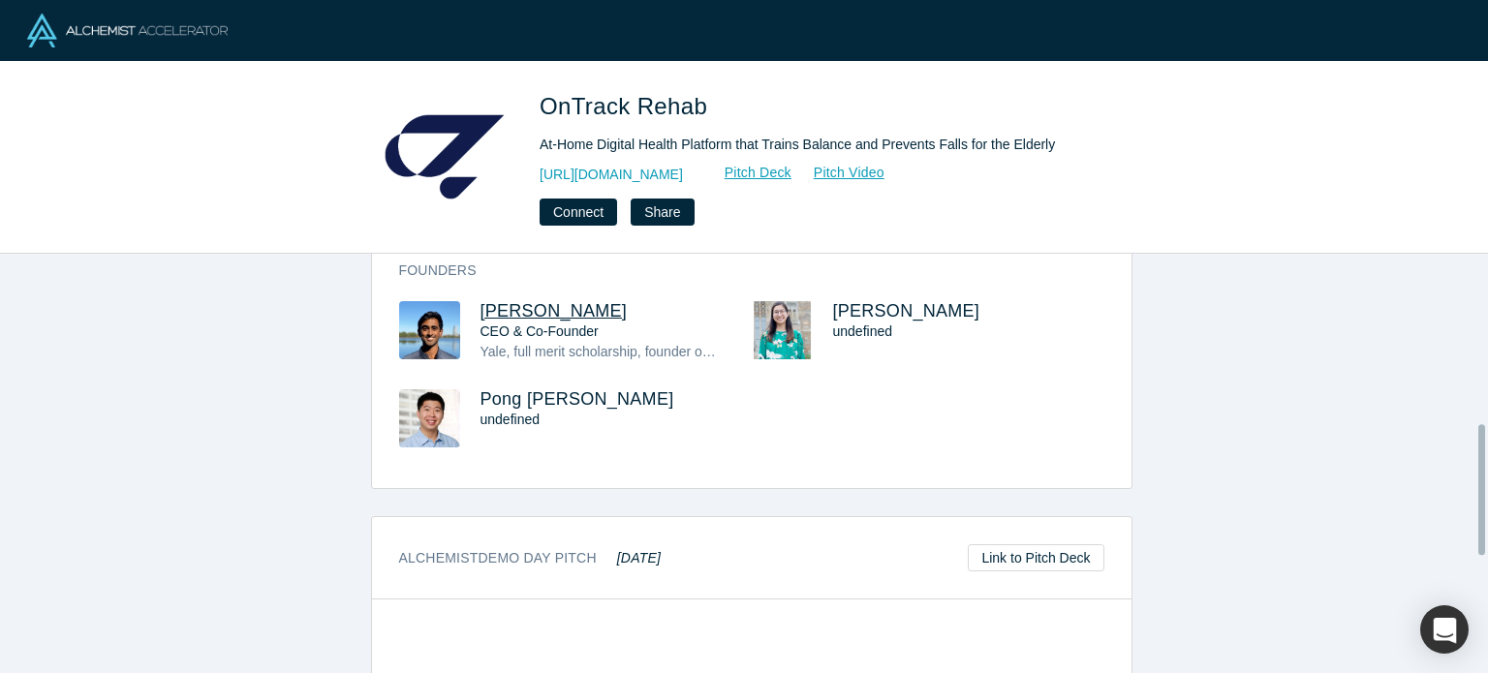
drag, startPoint x: 0, startPoint y: 0, endPoint x: 508, endPoint y: 304, distance: 591.8
click at [508, 304] on span "[PERSON_NAME]" at bounding box center [554, 310] width 147 height 19
drag, startPoint x: 602, startPoint y: 303, endPoint x: 468, endPoint y: 285, distance: 135.0
click at [468, 285] on div "Founders [PERSON_NAME] CEO & Co-Founder Yale, full merit scholarship, founder o…" at bounding box center [752, 367] width 760 height 241
copy span "[PERSON_NAME]"
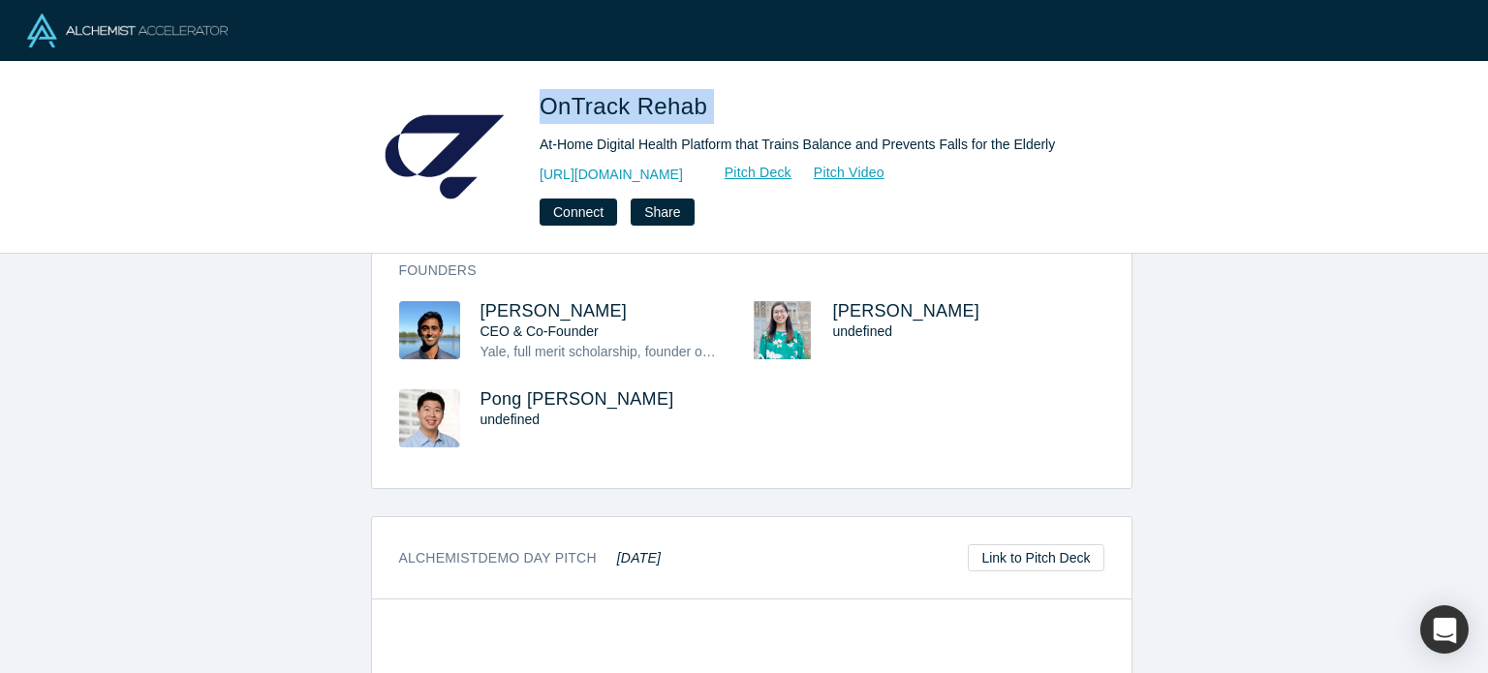
drag, startPoint x: 742, startPoint y: 102, endPoint x: 539, endPoint y: 71, distance: 205.8
click at [539, 75] on div "OnTrack Rehab At-Home Digital Health Platform that Trains Balance and Prevents …" at bounding box center [744, 158] width 1488 height 192
copy span "OnTrack Rehab"
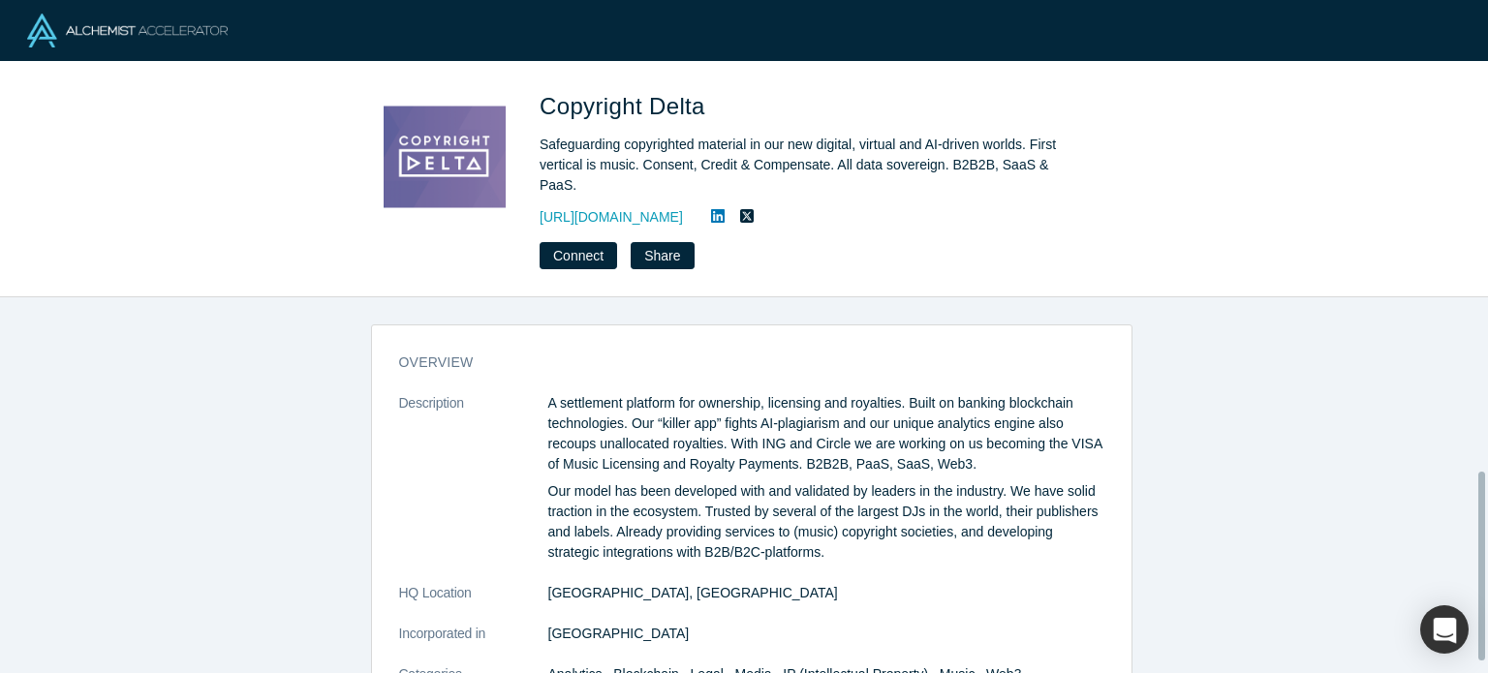
scroll to position [430, 0]
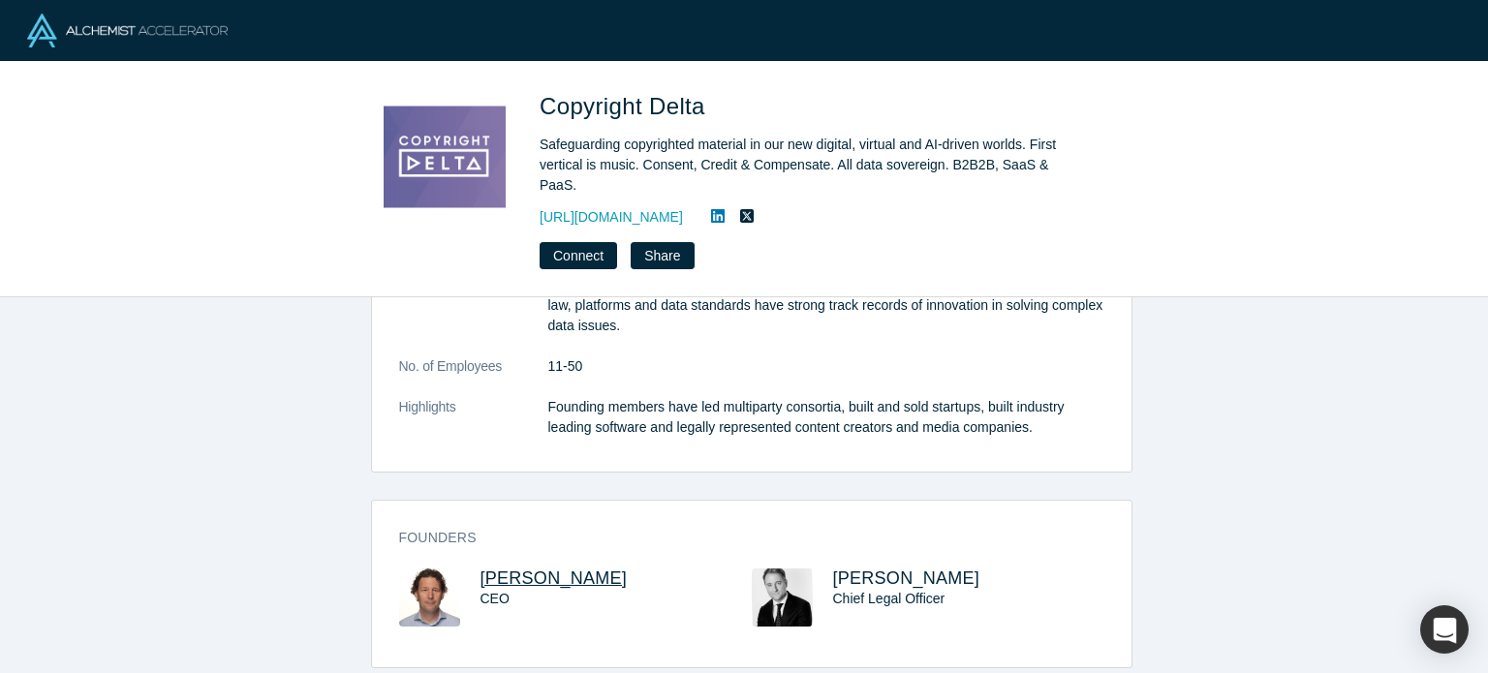
click at [509, 569] on span "[PERSON_NAME]" at bounding box center [554, 578] width 147 height 19
drag, startPoint x: 586, startPoint y: 561, endPoint x: 471, endPoint y: 542, distance: 116.9
click at [471, 542] on div "Founders Daan Archer CEO Geert Theuws Chief Legal Officer" at bounding box center [752, 590] width 760 height 153
copy span "Daan Archer"
click at [725, 208] on icon at bounding box center [718, 216] width 14 height 16
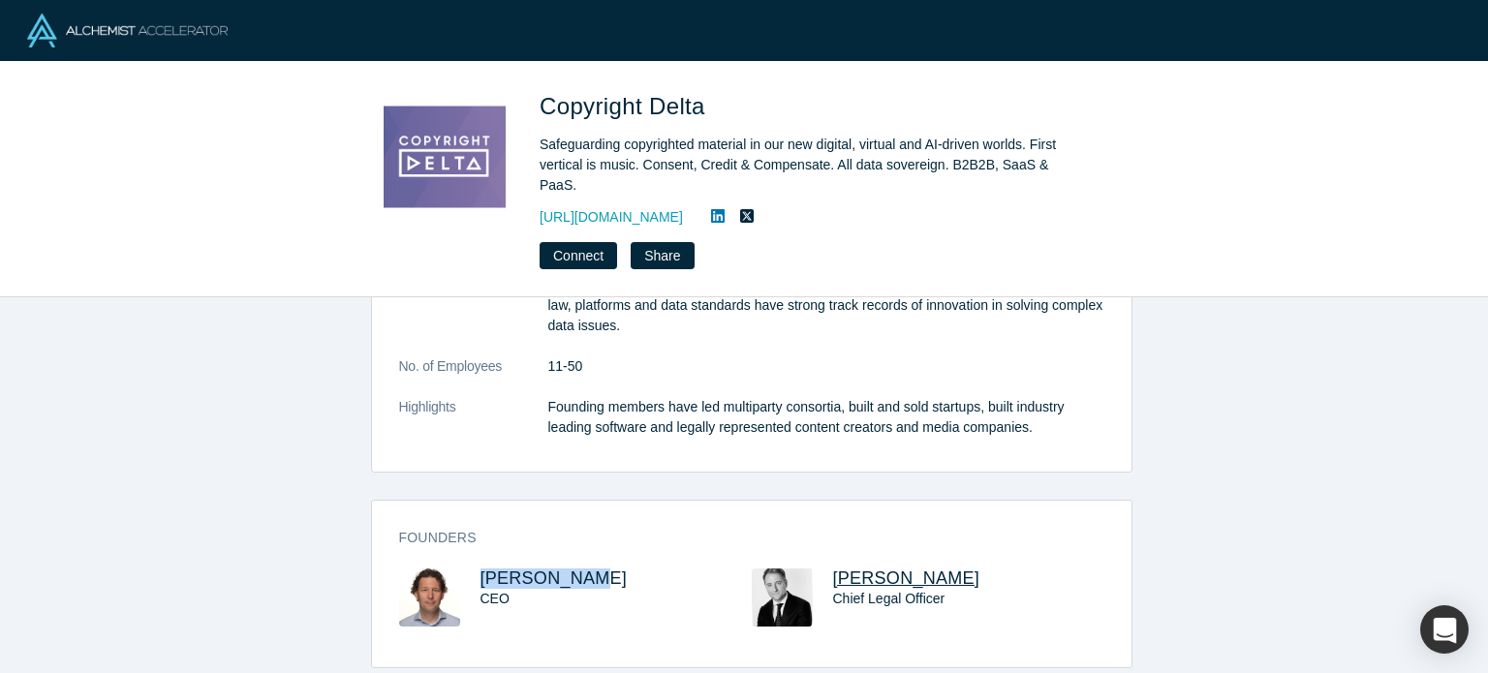
click at [895, 569] on span "Geert Theuws" at bounding box center [906, 578] width 147 height 19
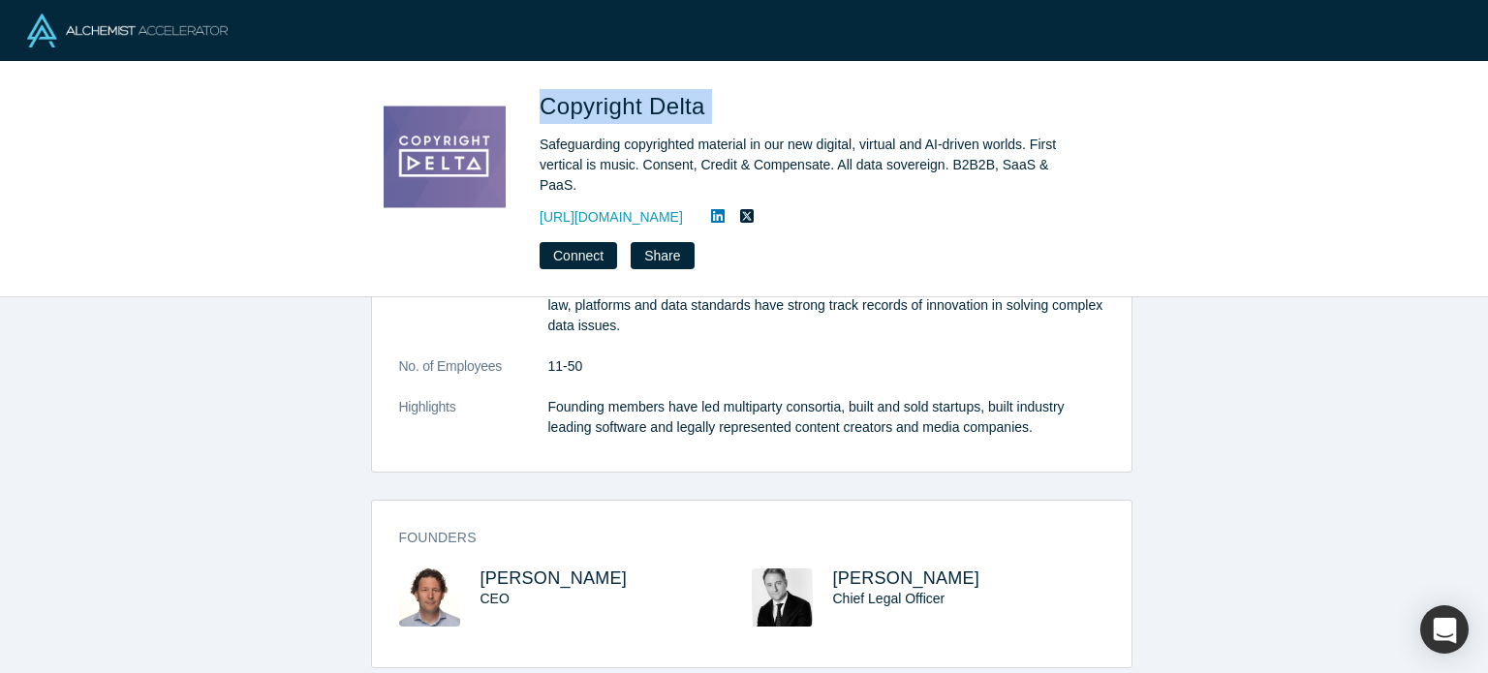
drag, startPoint x: 718, startPoint y: 100, endPoint x: 529, endPoint y: 92, distance: 189.1
click at [529, 93] on div "Copyright Delta Safeguarding copyrighted material in our new digital, virtual a…" at bounding box center [743, 179] width 761 height 180
copy span "Copyright Delta"
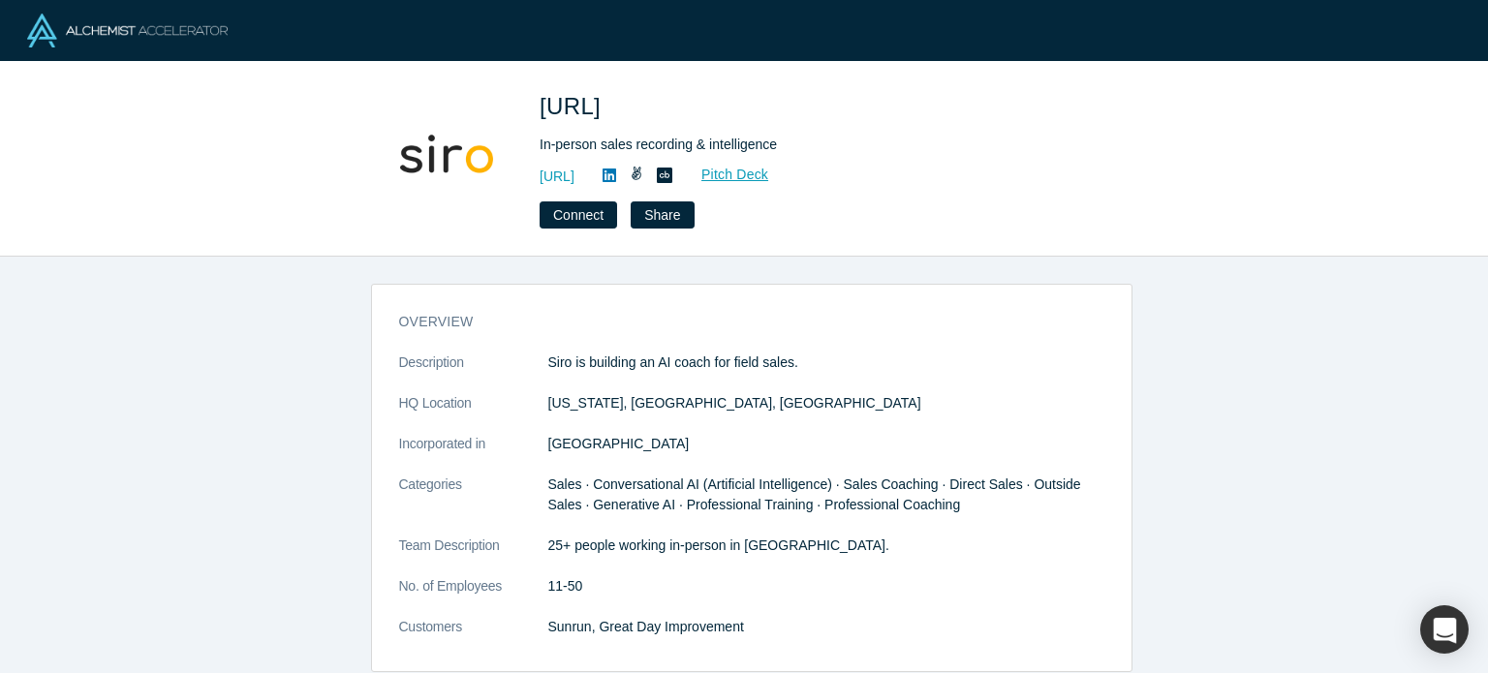
scroll to position [223, 0]
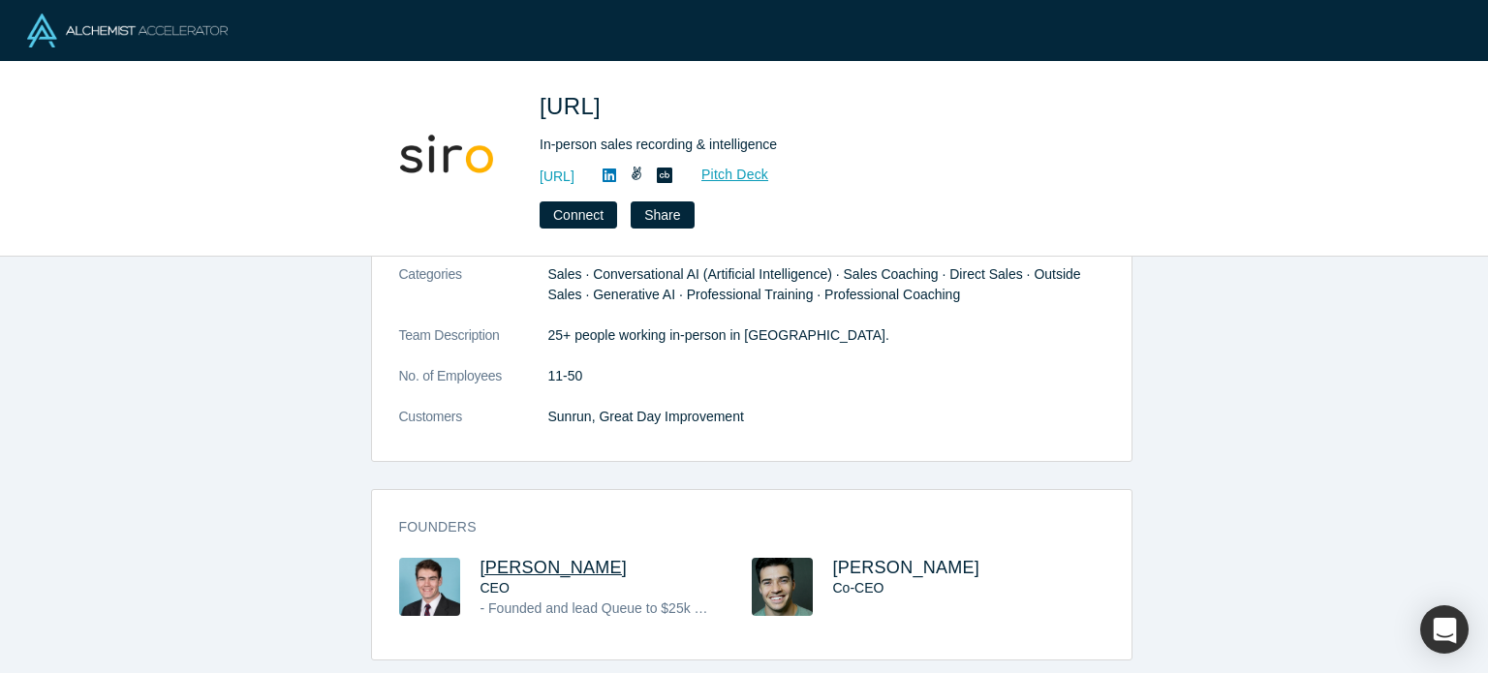
click at [519, 558] on span "Joseph Jordan" at bounding box center [554, 567] width 147 height 19
click at [845, 558] on span "Jake Cronin" at bounding box center [906, 567] width 147 height 19
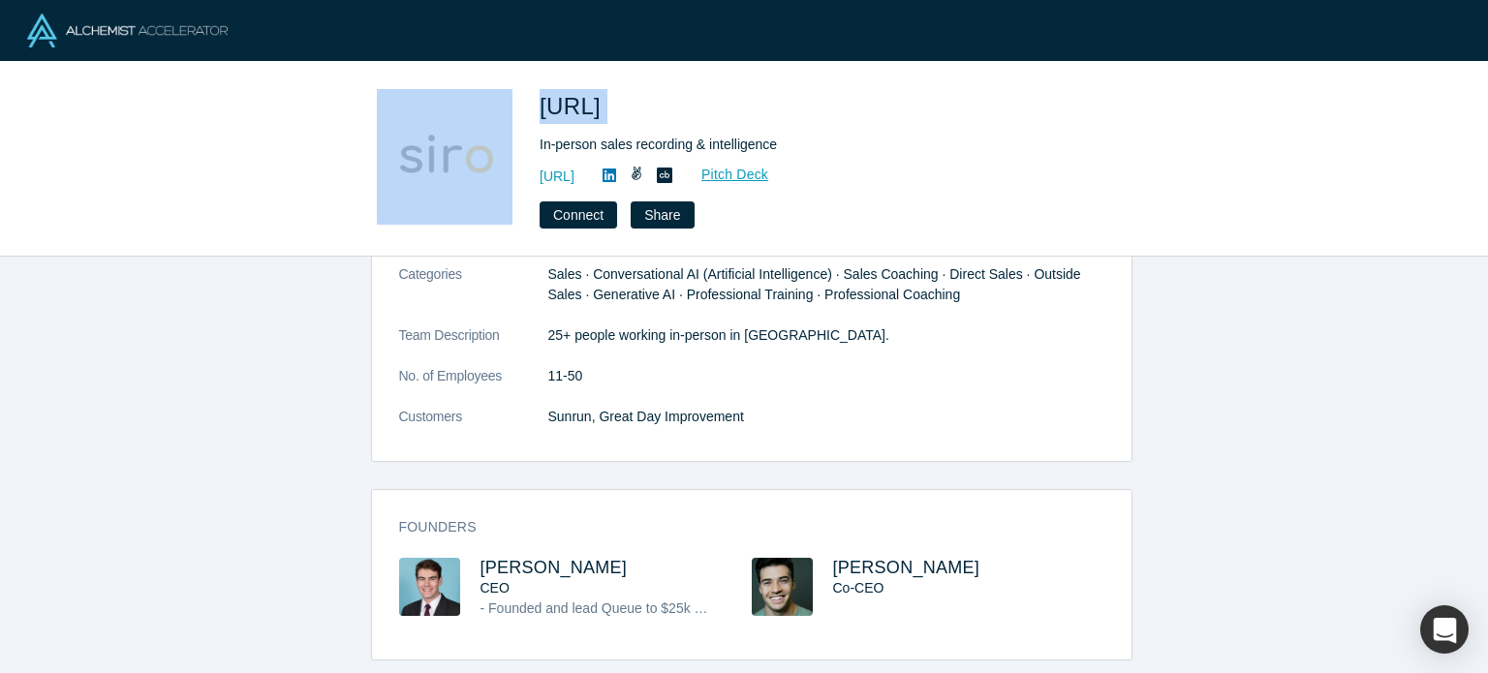
drag, startPoint x: 636, startPoint y: 110, endPoint x: 514, endPoint y: 119, distance: 121.4
click at [514, 120] on div "Siro.ai In-person sales recording & intelligence http://www.siro.ai Pitch Deck …" at bounding box center [743, 159] width 761 height 140
copy div "Siro.ai"
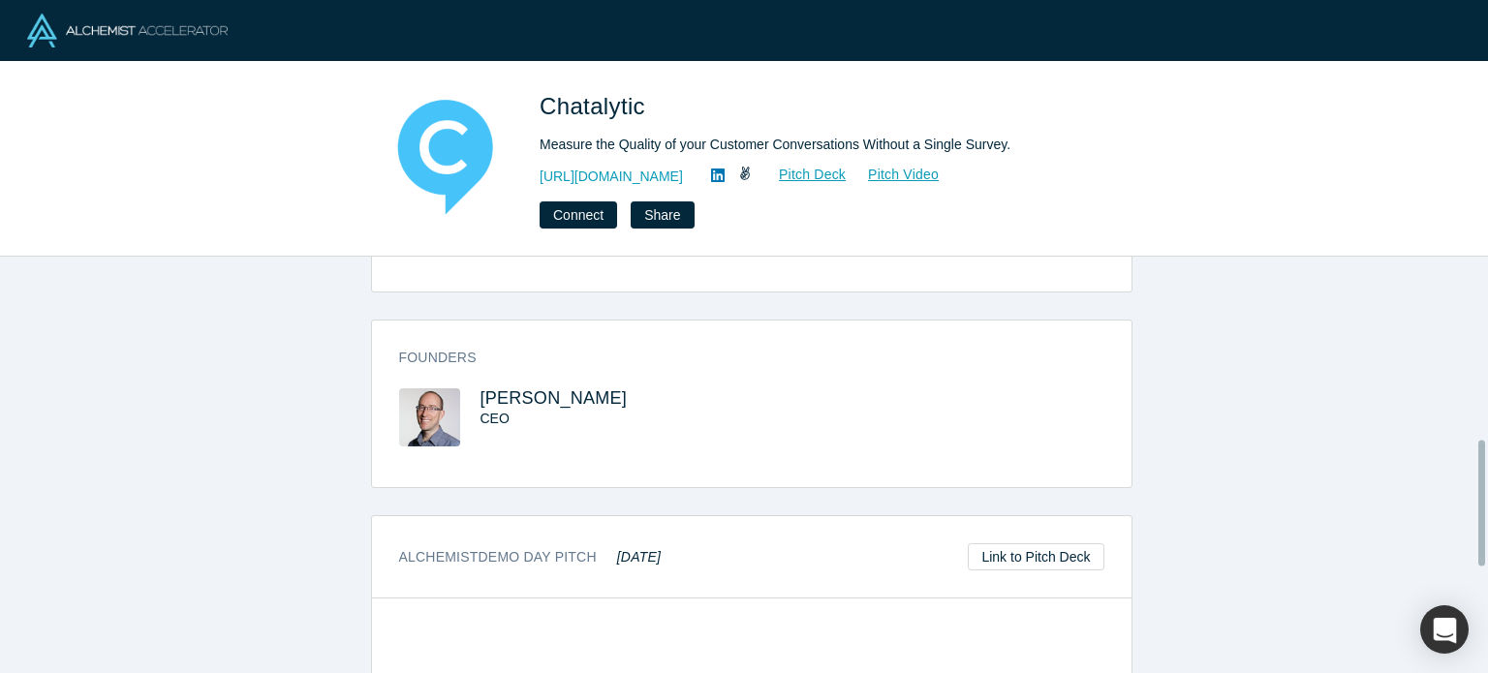
scroll to position [607, 0]
click at [521, 385] on span "Tim Wright" at bounding box center [554, 394] width 147 height 19
drag, startPoint x: 591, startPoint y: 374, endPoint x: 476, endPoint y: 359, distance: 116.2
click at [476, 359] on div "Founders Tim Wright CEO" at bounding box center [752, 406] width 760 height 153
copy span "Tim Wright"
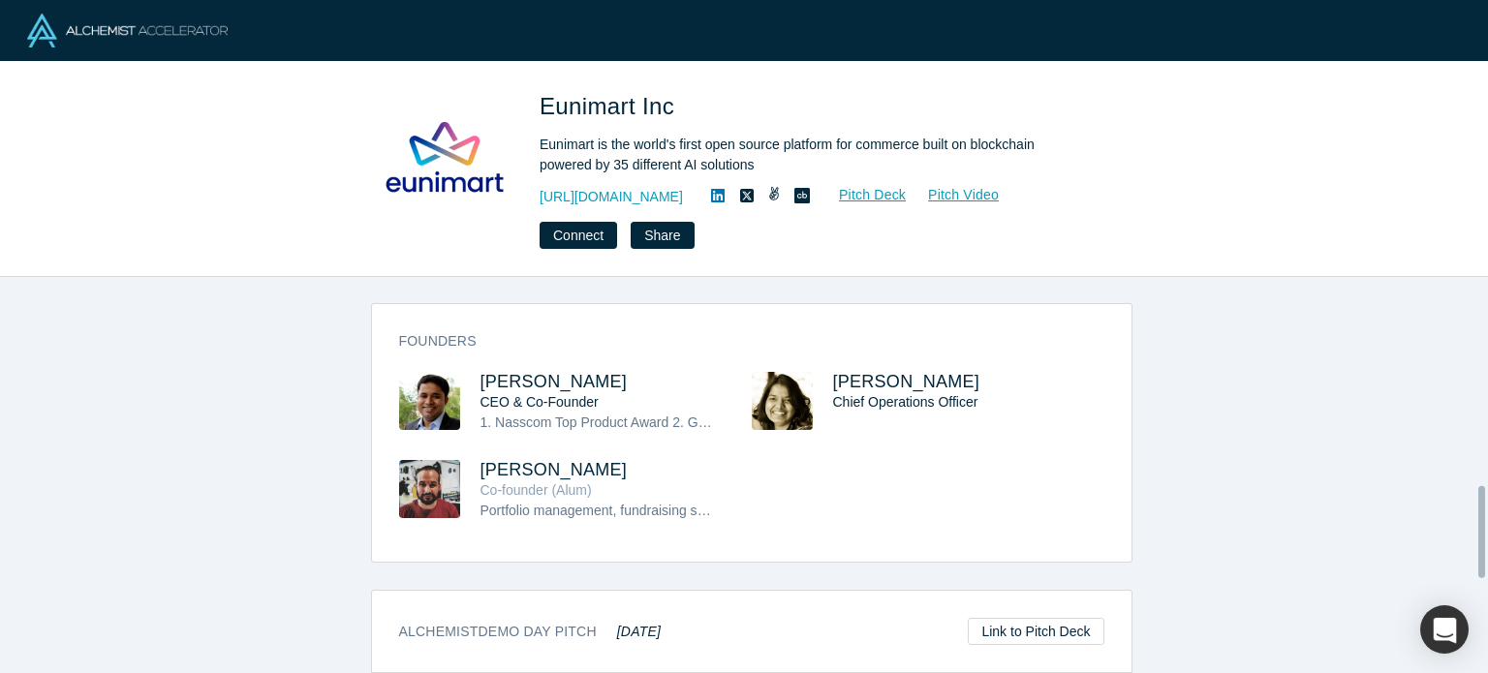
scroll to position [906, 0]
click at [597, 371] on span "Shayak Mazumder" at bounding box center [554, 380] width 147 height 19
click at [711, 192] on icon at bounding box center [718, 196] width 14 height 14
click at [516, 459] on span "Levi Reed" at bounding box center [554, 468] width 147 height 19
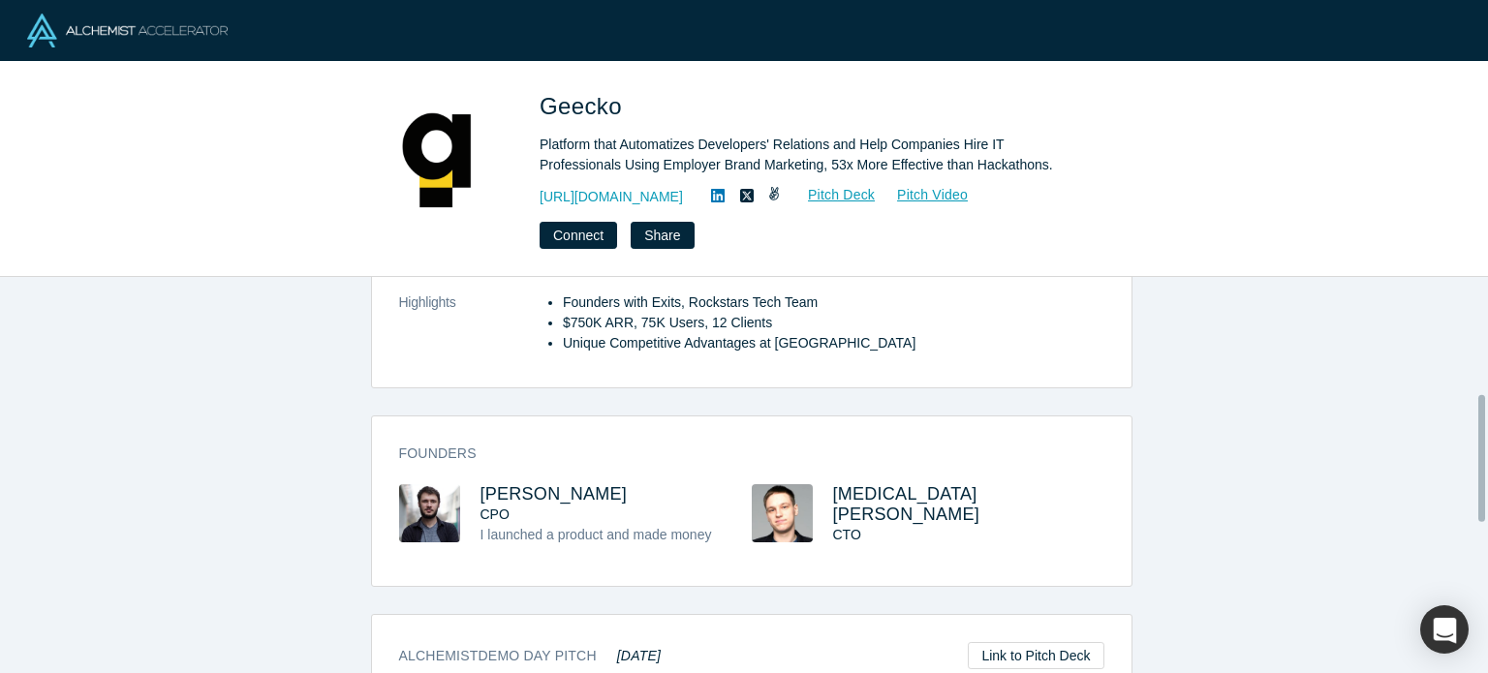
scroll to position [364, 0]
click at [711, 199] on icon at bounding box center [718, 196] width 14 height 16
